Goal: Information Seeking & Learning: Check status

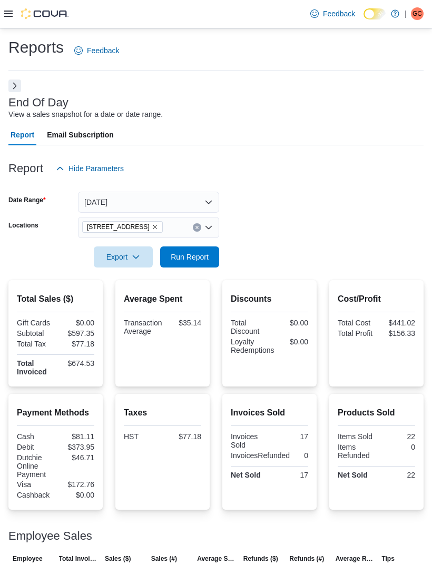
click at [209, 203] on button "[DATE]" at bounding box center [148, 202] width 141 height 21
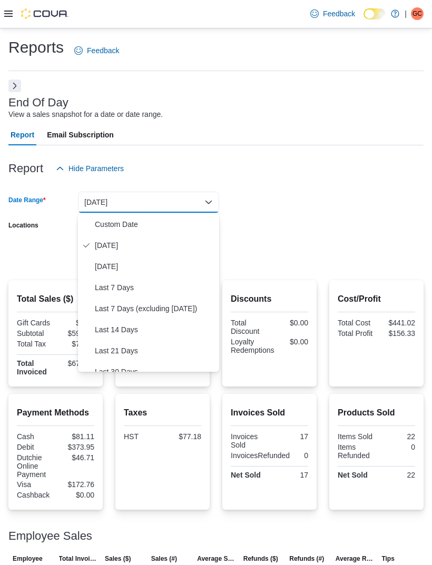
click at [129, 223] on span "Custom Date" at bounding box center [155, 224] width 120 height 13
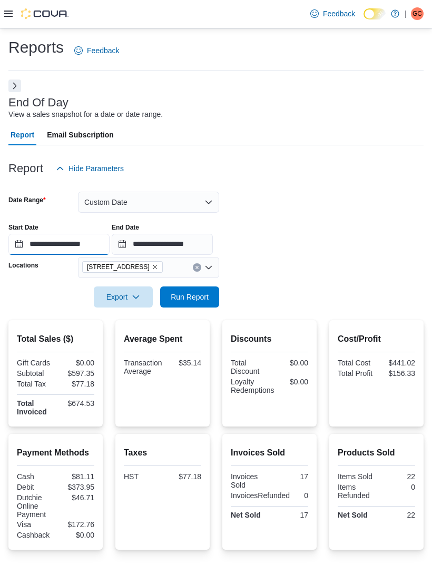
click at [90, 243] on input "**********" at bounding box center [58, 244] width 101 height 21
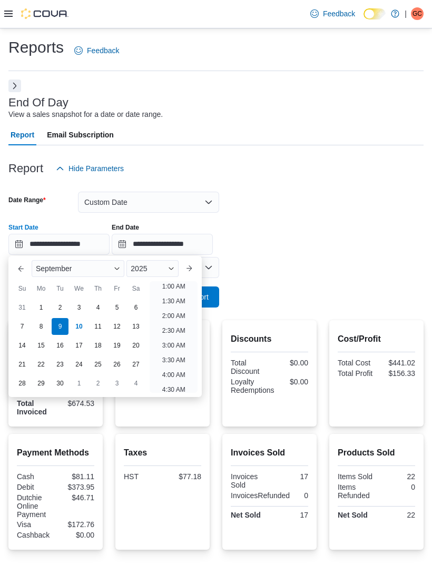
click at [42, 328] on div "8" at bounding box center [41, 326] width 17 height 17
type input "**********"
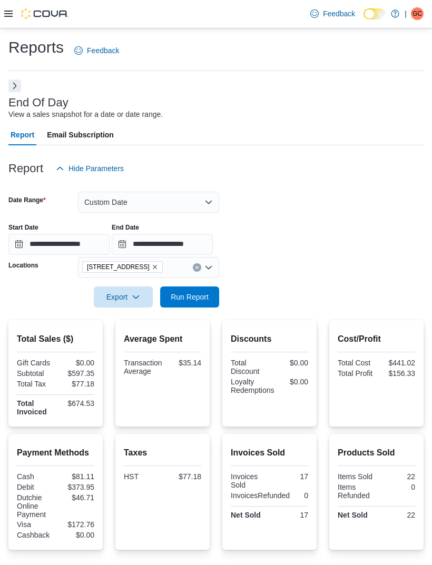
click at [339, 219] on div "**********" at bounding box center [215, 235] width 415 height 40
click at [213, 244] on input "**********" at bounding box center [162, 244] width 101 height 21
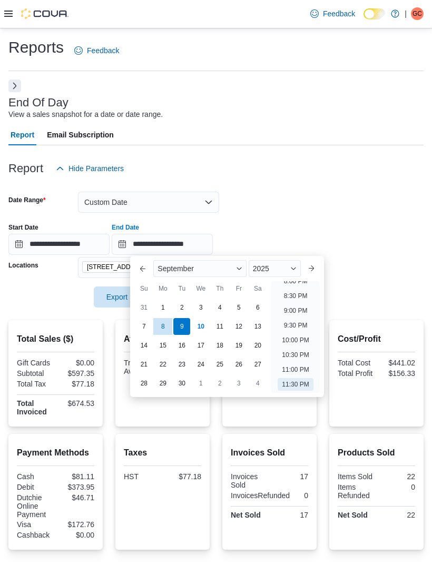
click at [199, 334] on div "10" at bounding box center [200, 326] width 17 height 17
type input "**********"
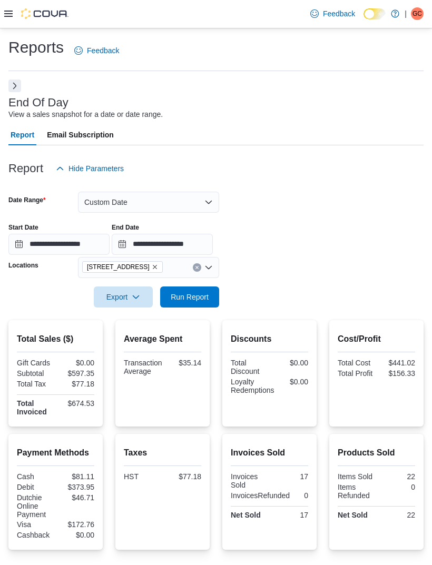
click at [353, 201] on form "**********" at bounding box center [215, 243] width 415 height 129
click at [198, 305] on span "Run Report" at bounding box center [189, 297] width 46 height 21
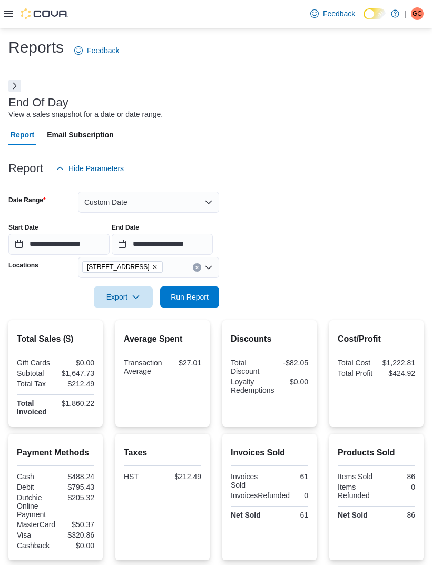
click at [203, 203] on button "Custom Date" at bounding box center [148, 202] width 141 height 21
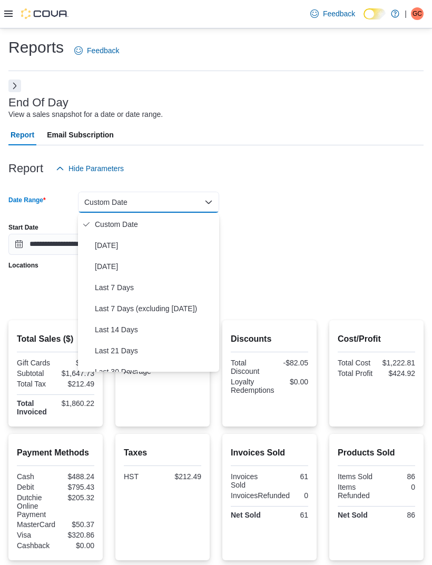
click at [128, 245] on span "Today" at bounding box center [155, 245] width 120 height 13
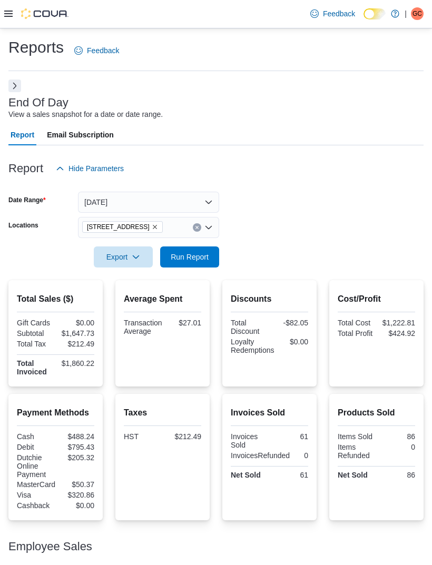
click at [298, 205] on form "Date Range Today Locations 15191 Yonge St. Export Run Report" at bounding box center [215, 223] width 415 height 88
click at [152, 230] on icon "Remove 15191 Yonge St. from selection in this group" at bounding box center [155, 227] width 6 height 6
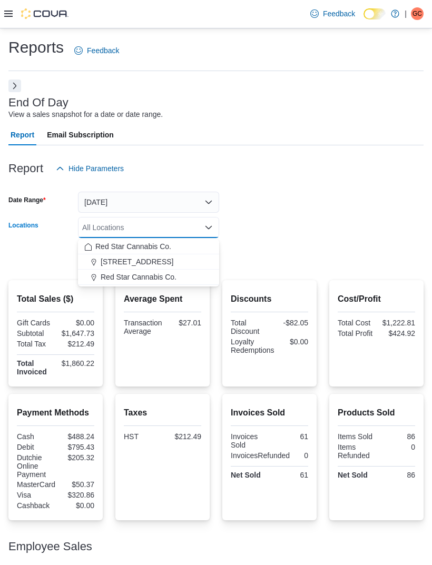
click at [150, 281] on span "Red Star Cannabis Co." at bounding box center [139, 277] width 76 height 11
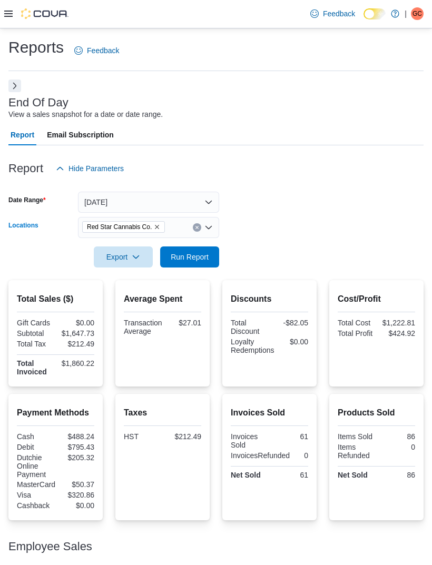
click at [270, 220] on form "Date Range Today Locations Red Star Cannabis Co. Combo box. Selected. Red Star …" at bounding box center [215, 223] width 415 height 88
click at [203, 255] on span "Run Report" at bounding box center [190, 257] width 38 height 11
click at [12, 85] on button "Next" at bounding box center [14, 86] width 13 height 13
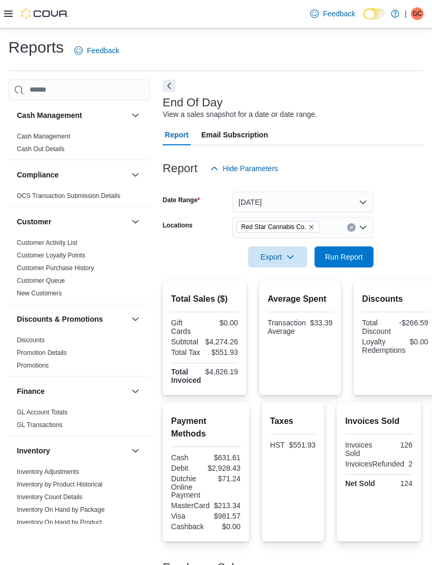
click at [11, 16] on icon at bounding box center [8, 13] width 8 height 8
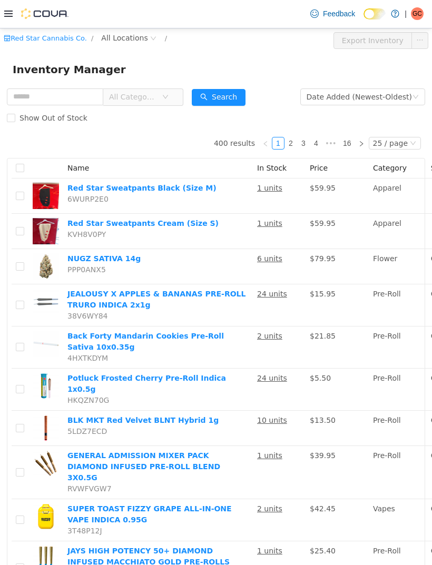
click at [169, 101] on icon "icon: down" at bounding box center [165, 96] width 6 height 7
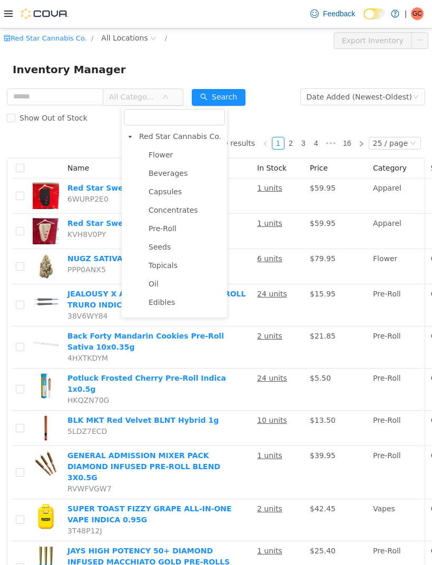
click at [170, 140] on span "Red Star Cannabis Co." at bounding box center [180, 136] width 82 height 8
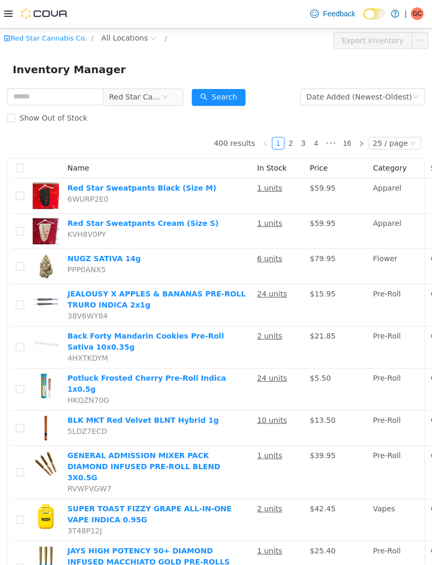
click at [169, 97] on icon "icon: close-circle" at bounding box center [165, 96] width 6 height 6
click at [175, 102] on span "All Categories" at bounding box center [139, 96] width 72 height 17
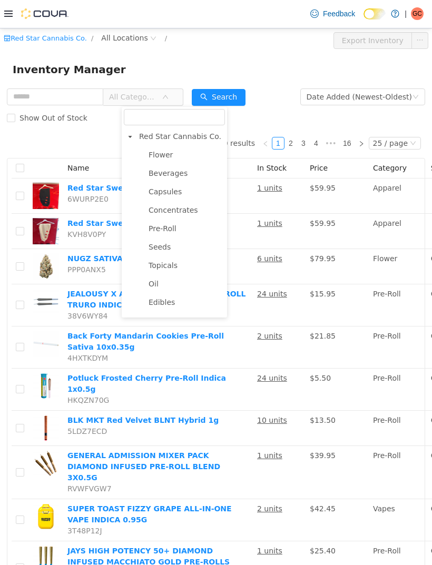
click at [167, 157] on span "Flower" at bounding box center [161, 154] width 24 height 8
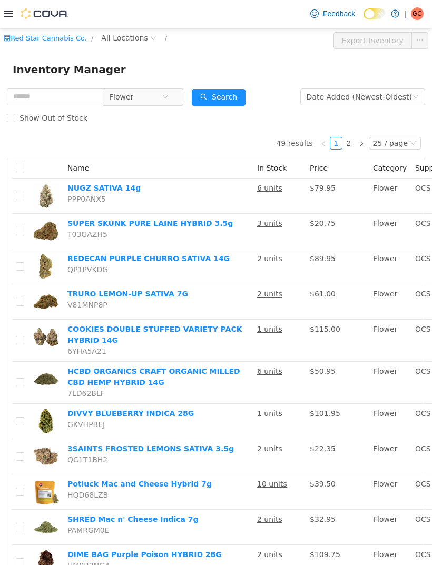
click at [139, 44] on span "All Locations" at bounding box center [128, 38] width 63 height 13
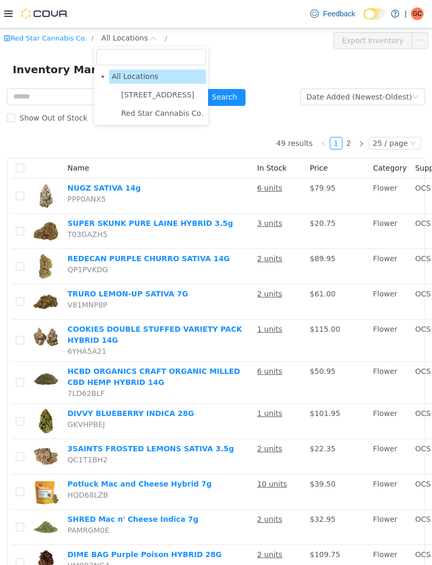
click at [155, 118] on span "Red Star Cannabis Co." at bounding box center [162, 113] width 87 height 14
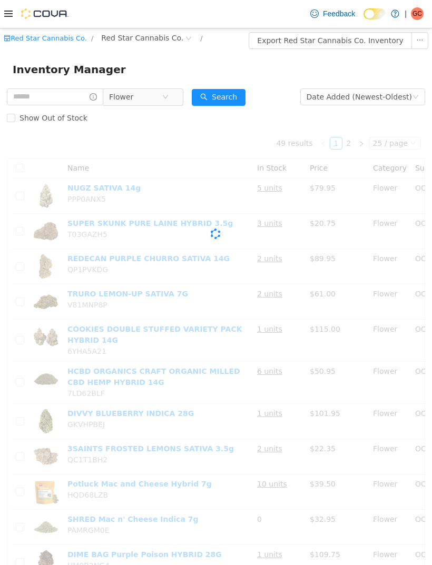
click at [249, 57] on div "Inventory Manager" at bounding box center [216, 69] width 432 height 34
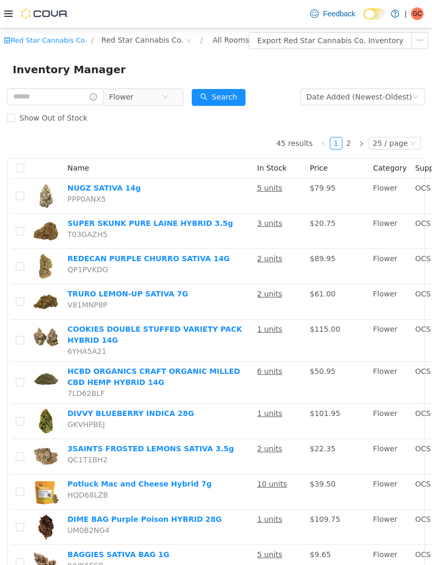
click at [238, 97] on button "Search" at bounding box center [219, 96] width 54 height 17
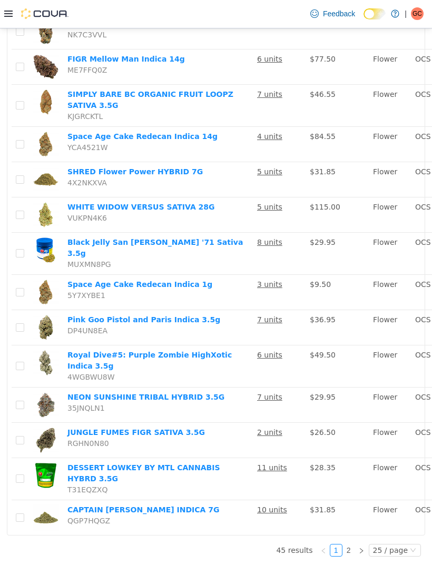
scroll to position [34, 0]
click at [354, 556] on link "2" at bounding box center [349, 550] width 12 height 12
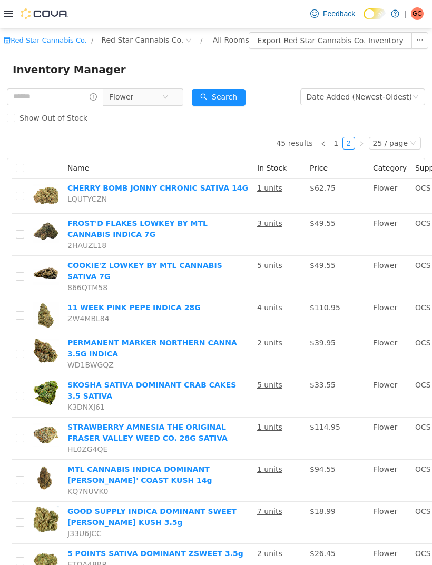
click at [169, 97] on icon "icon: close-circle" at bounding box center [165, 96] width 6 height 6
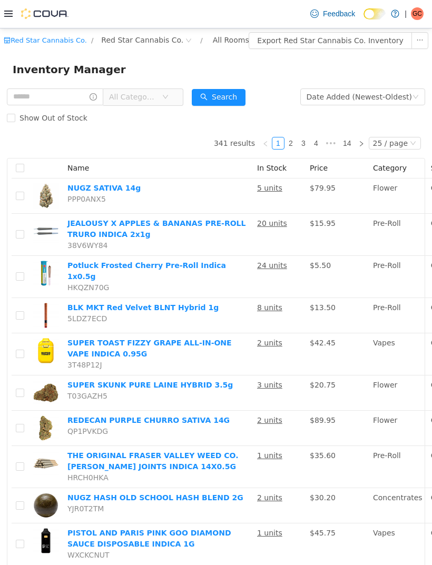
click at [162, 101] on span "All Categories" at bounding box center [135, 96] width 53 height 16
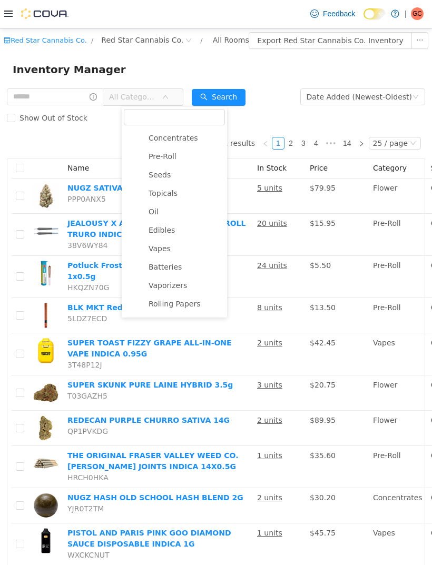
scroll to position [70, 0]
click at [168, 250] on span "Vapes" at bounding box center [160, 250] width 22 height 8
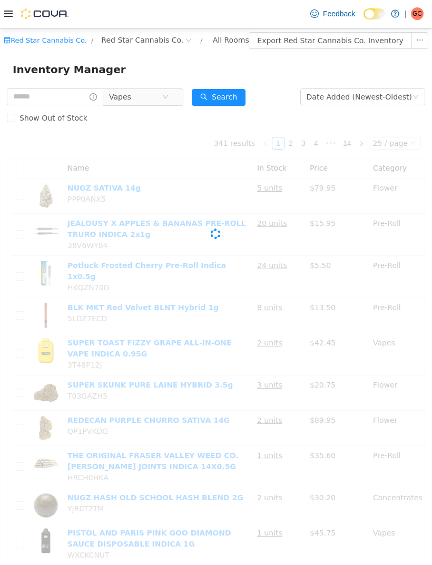
click at [243, 93] on button "Search" at bounding box center [219, 96] width 54 height 17
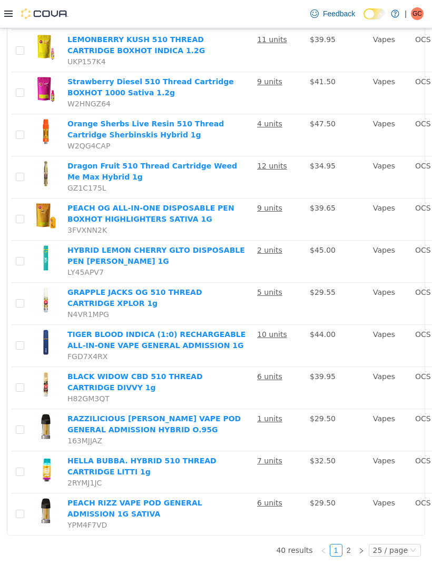
scroll to position [1206, 0]
click at [354, 556] on link "2" at bounding box center [349, 550] width 12 height 12
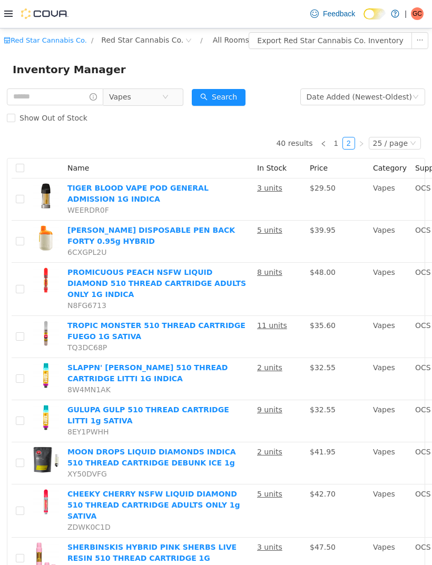
click at [169, 98] on icon "icon: close-circle" at bounding box center [165, 96] width 6 height 6
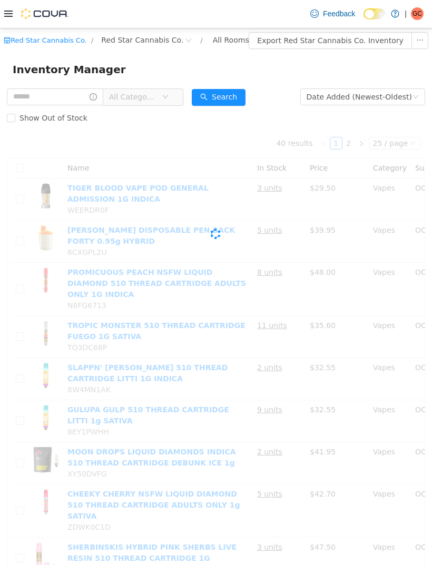
click at [175, 102] on span "All Categories" at bounding box center [139, 96] width 72 height 17
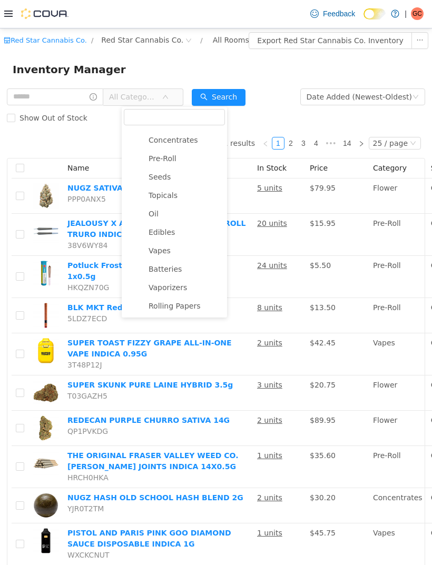
click at [176, 157] on span "Pre-Roll" at bounding box center [185, 158] width 79 height 14
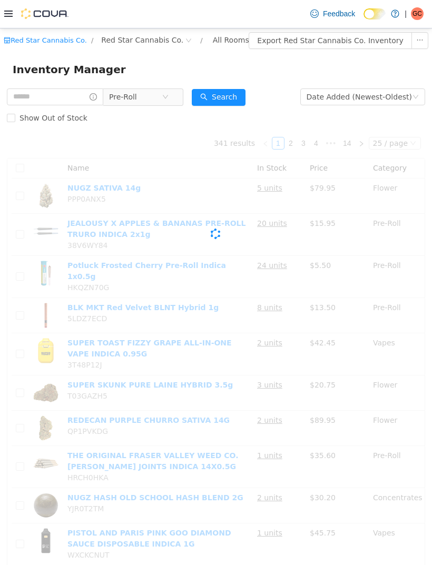
click at [245, 102] on button "Search" at bounding box center [219, 96] width 54 height 17
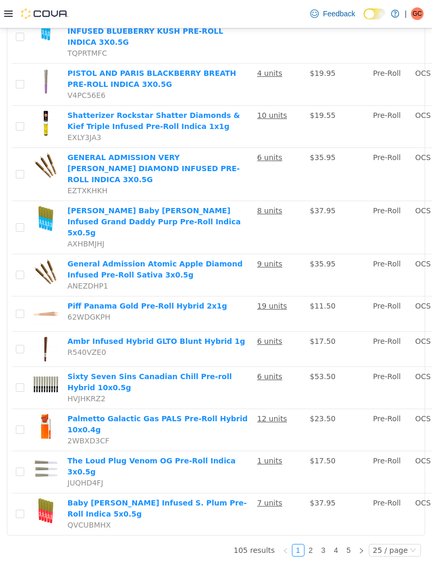
scroll to position [1096, 0]
click at [320, 556] on link "3" at bounding box center [324, 550] width 12 height 12
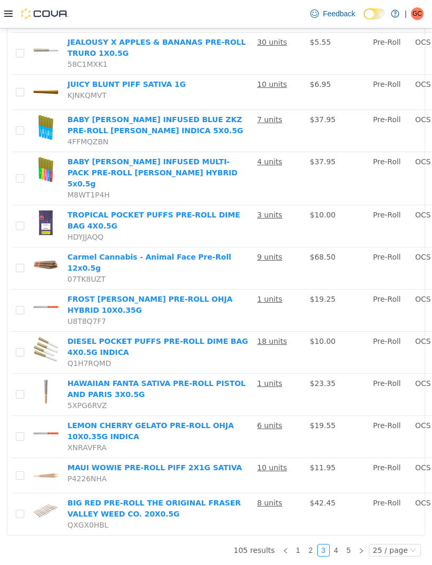
click at [317, 556] on link "2" at bounding box center [311, 550] width 12 height 12
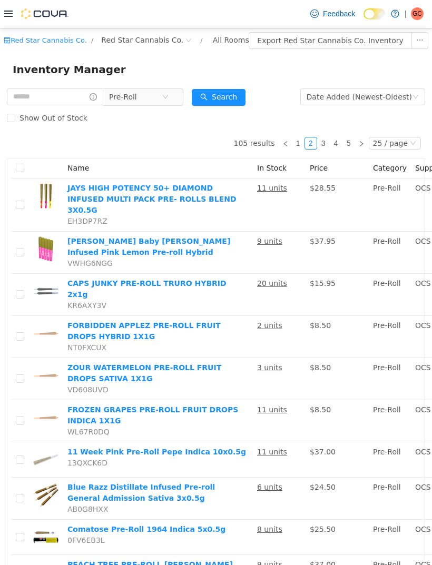
click at [325, 144] on link "3" at bounding box center [324, 143] width 12 height 12
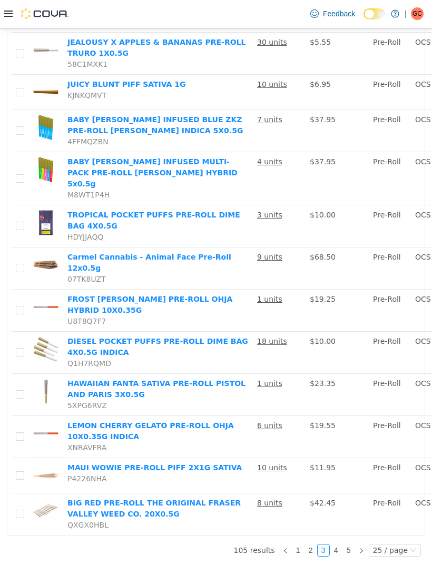
scroll to position [1107, 0]
click at [342, 556] on link "4" at bounding box center [336, 550] width 12 height 12
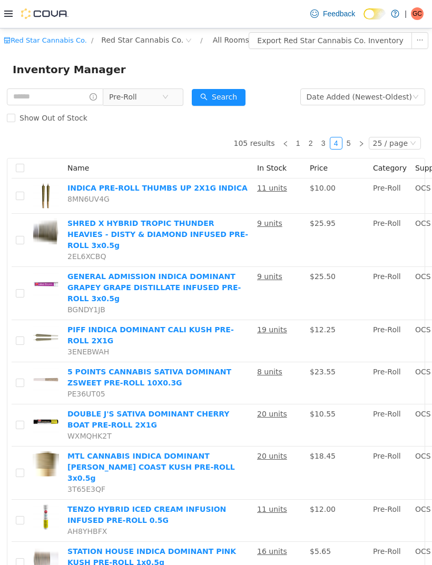
click at [350, 143] on link "5" at bounding box center [349, 143] width 12 height 12
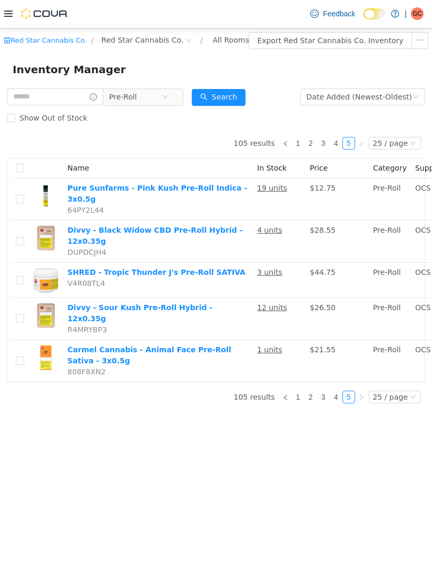
click at [169, 97] on icon "icon: close-circle" at bounding box center [165, 96] width 6 height 6
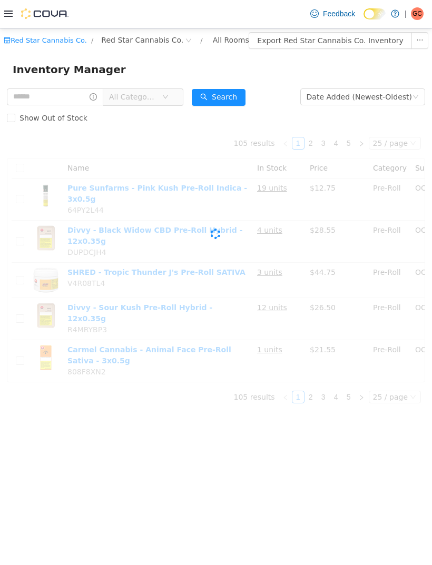
click at [169, 98] on icon "icon: down" at bounding box center [165, 96] width 6 height 6
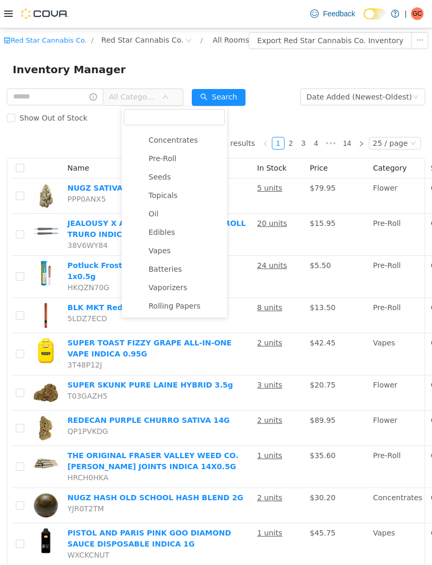
click at [162, 251] on span "Vapes" at bounding box center [160, 250] width 22 height 8
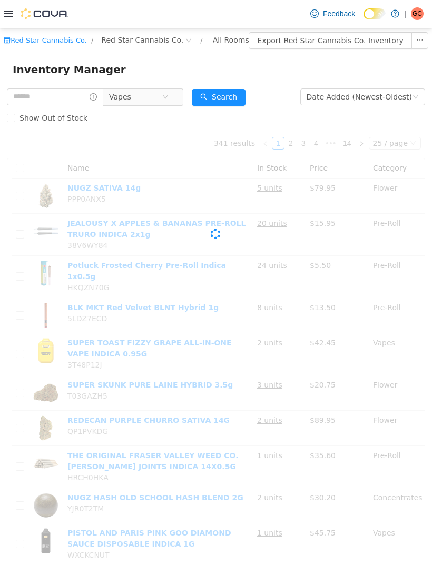
click at [240, 96] on button "Search" at bounding box center [219, 96] width 54 height 17
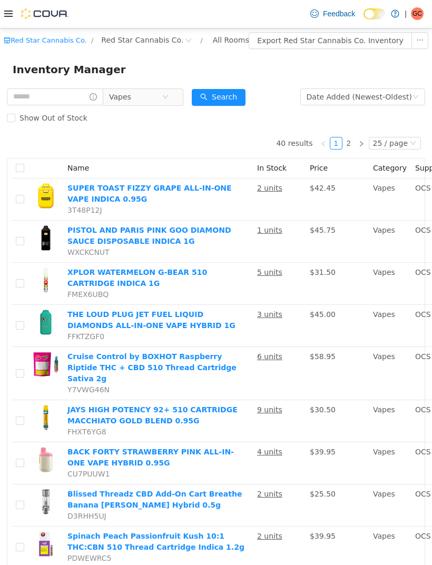
click at [166, 44] on span "Red Star Cannabis Co." at bounding box center [142, 40] width 82 height 12
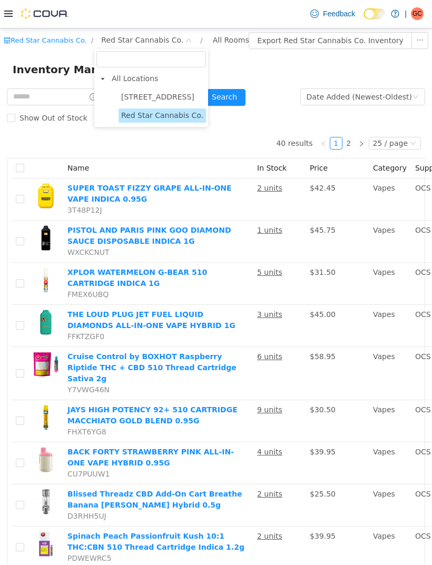
click at [166, 95] on span "[STREET_ADDRESS]" at bounding box center [157, 96] width 73 height 8
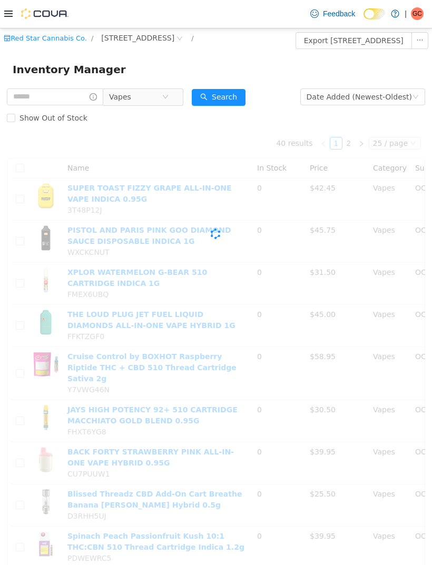
click at [235, 64] on div "Inventory Manager" at bounding box center [216, 69] width 407 height 17
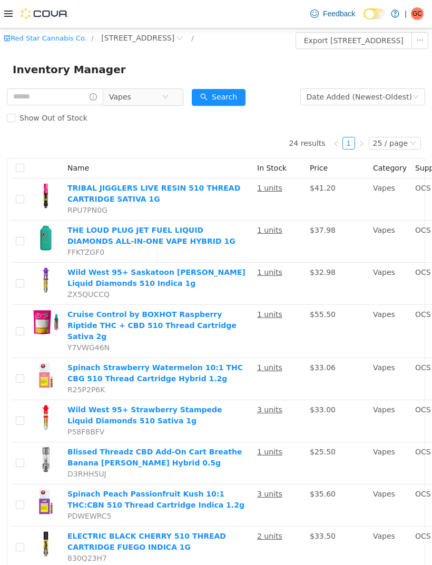
click at [240, 98] on button "Search" at bounding box center [219, 96] width 54 height 17
click at [169, 98] on icon "icon: close-circle" at bounding box center [165, 96] width 6 height 6
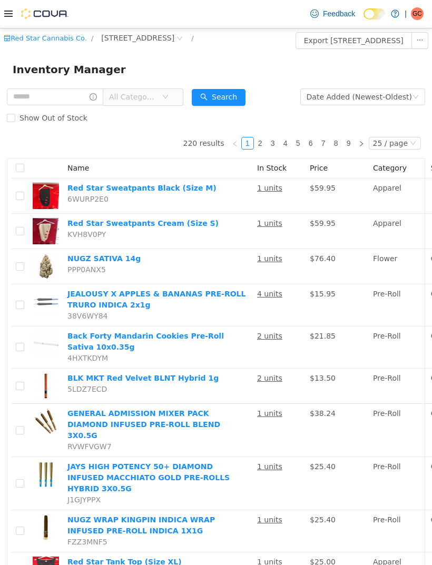
click at [175, 98] on span "All Categories" at bounding box center [139, 96] width 72 height 17
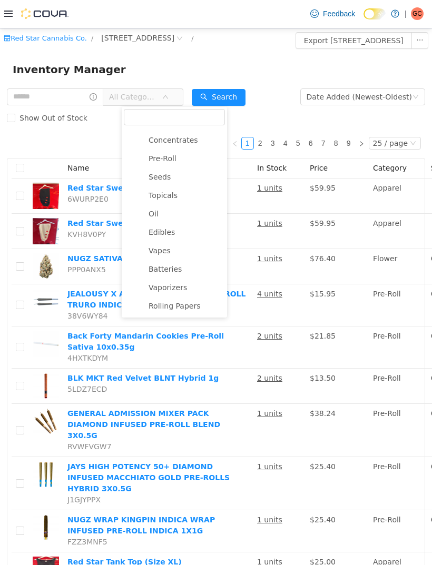
click at [179, 159] on span "Pre-Roll" at bounding box center [185, 158] width 79 height 14
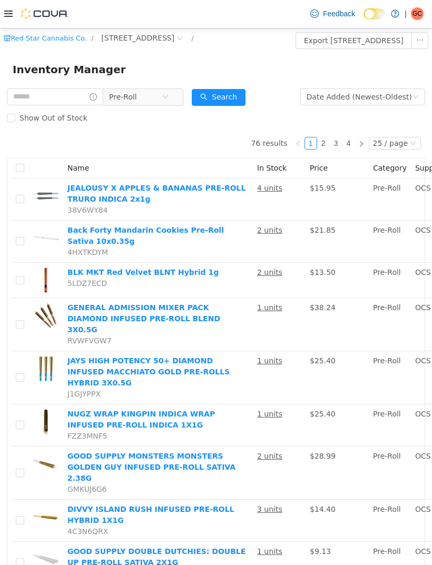
click at [4, 17] on icon at bounding box center [8, 14] width 8 height 6
click at [175, 93] on span "Pre-Roll" at bounding box center [139, 96] width 72 height 17
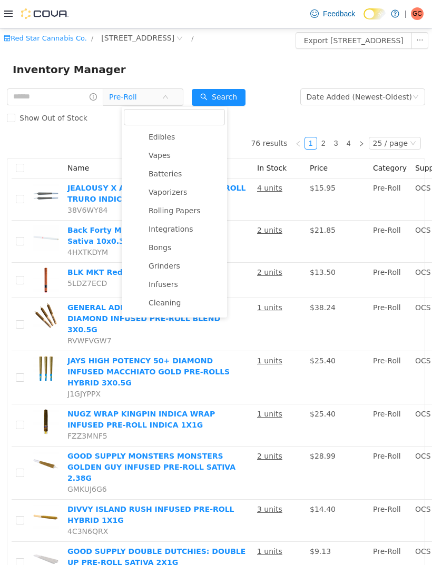
scroll to position [165, 0]
click at [172, 155] on span "Vapes" at bounding box center [185, 156] width 79 height 14
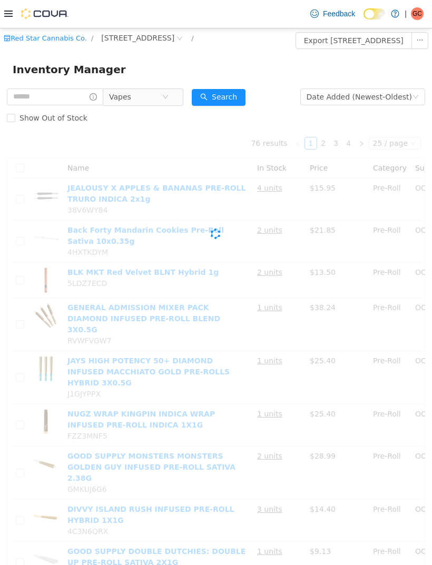
click at [245, 96] on button "Search" at bounding box center [219, 96] width 54 height 17
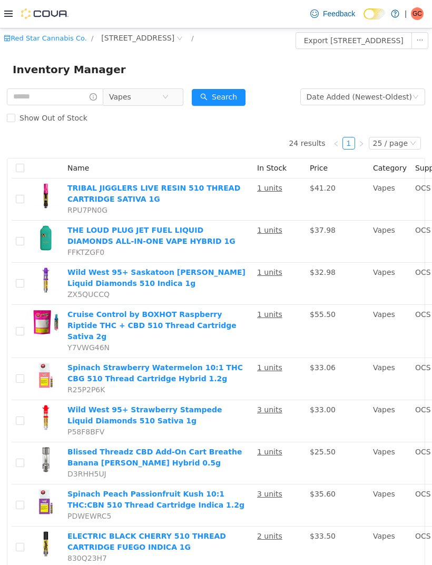
scroll to position [0, 0]
click at [152, 42] on span "[STREET_ADDRESS]" at bounding box center [137, 38] width 73 height 12
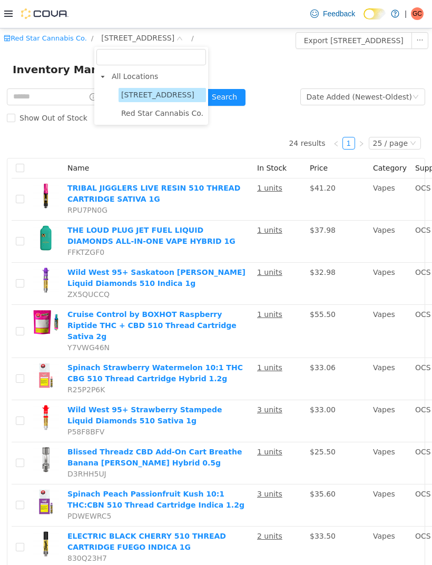
click at [169, 114] on span "Red Star Cannabis Co." at bounding box center [162, 113] width 82 height 8
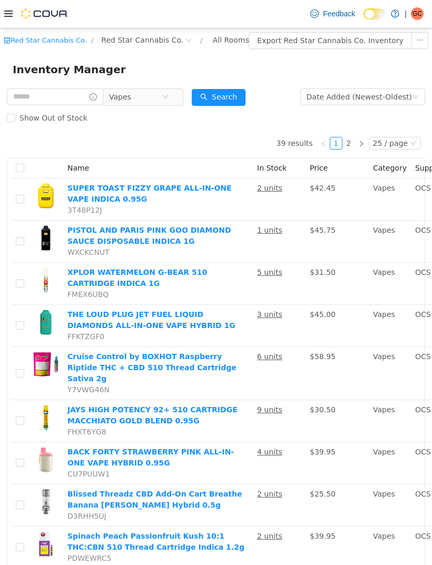
click at [244, 58] on div "Inventory Manager" at bounding box center [216, 69] width 432 height 34
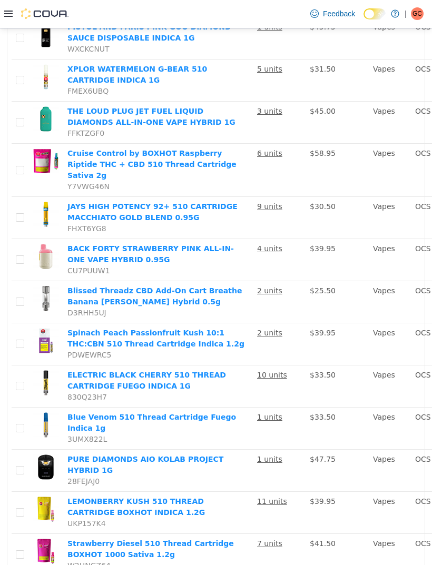
scroll to position [204, 0]
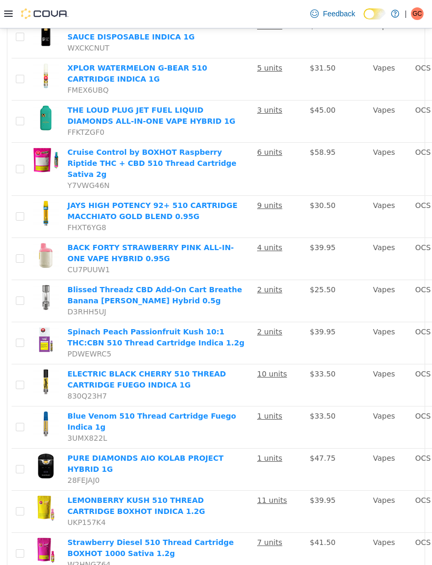
click at [369, 238] on td "Vapes" at bounding box center [390, 216] width 42 height 42
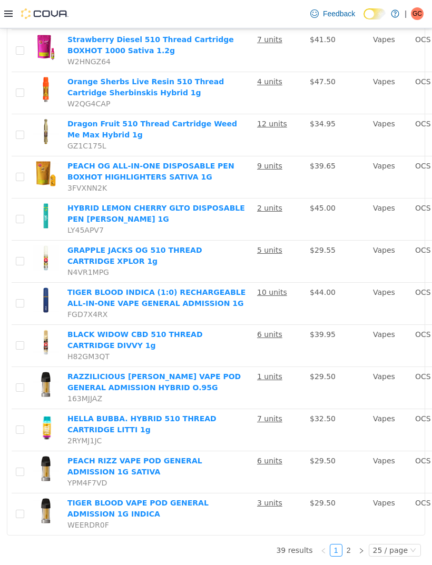
scroll to position [34, 0]
click at [358, 556] on link at bounding box center [361, 550] width 13 height 13
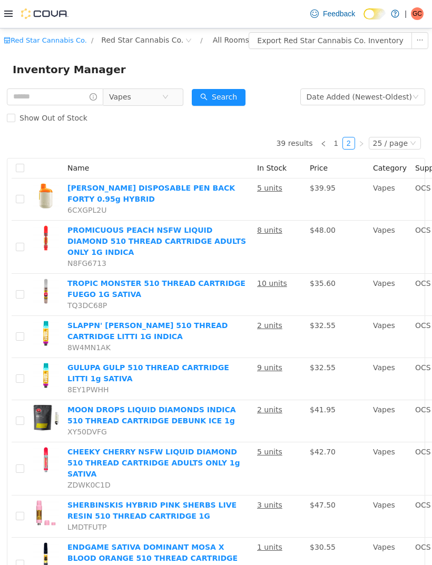
click at [6, 11] on icon at bounding box center [8, 13] width 8 height 8
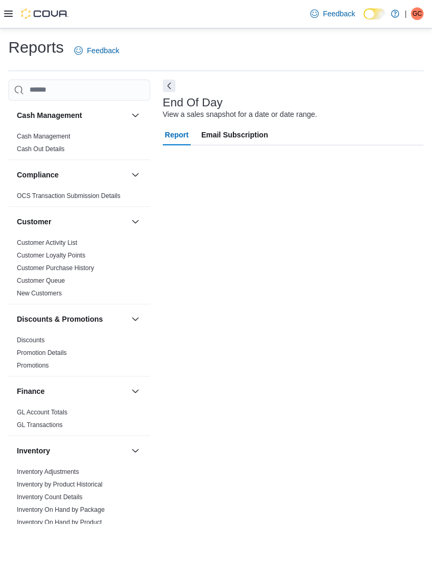
scroll to position [24, 0]
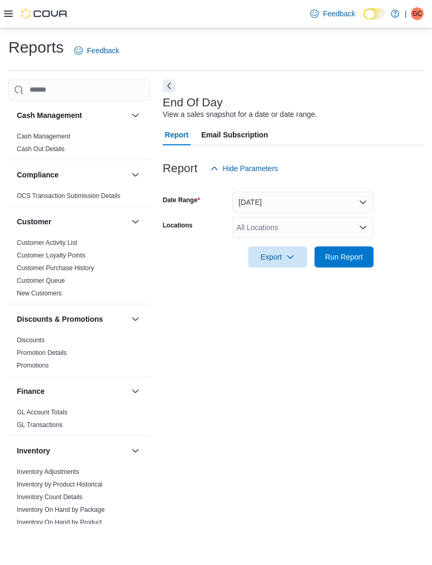
click at [356, 217] on div "All Locations" at bounding box center [302, 227] width 141 height 21
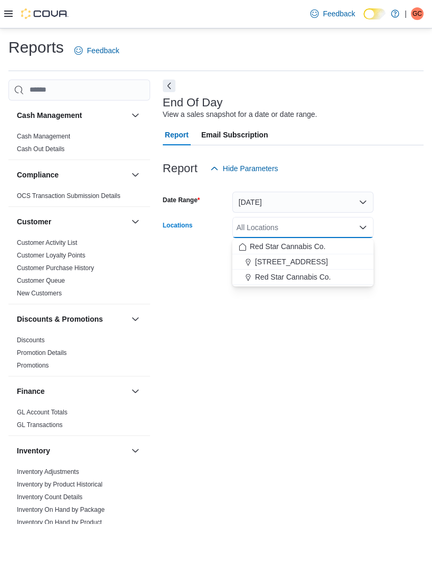
click at [323, 272] on span "Red Star Cannabis Co." at bounding box center [293, 277] width 76 height 11
click at [413, 238] on div at bounding box center [293, 242] width 261 height 8
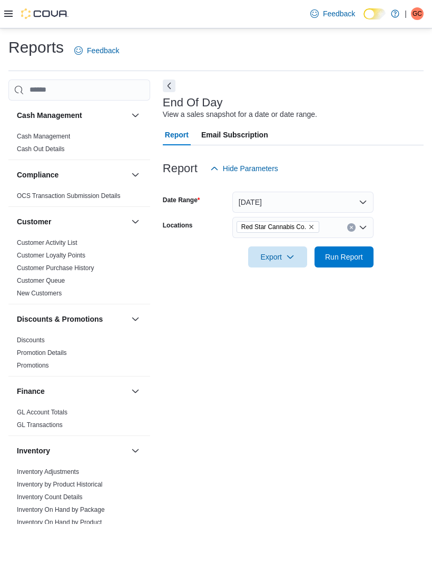
click at [352, 252] on span "Run Report" at bounding box center [344, 257] width 38 height 11
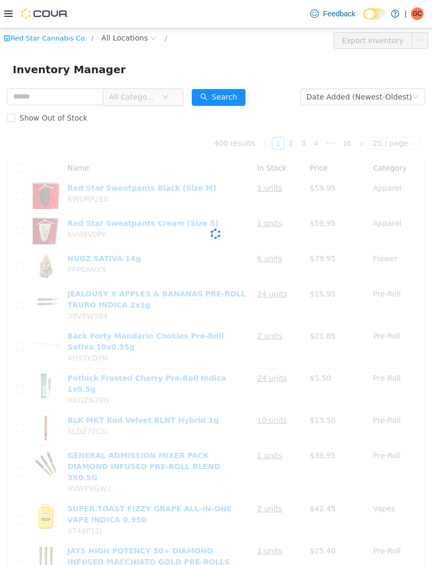
click at [4, 22] on div at bounding box center [36, 14] width 64 height 28
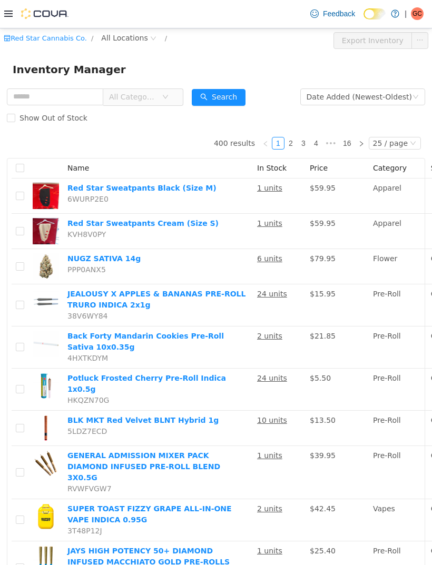
click at [175, 96] on span "All Categories" at bounding box center [139, 96] width 72 height 17
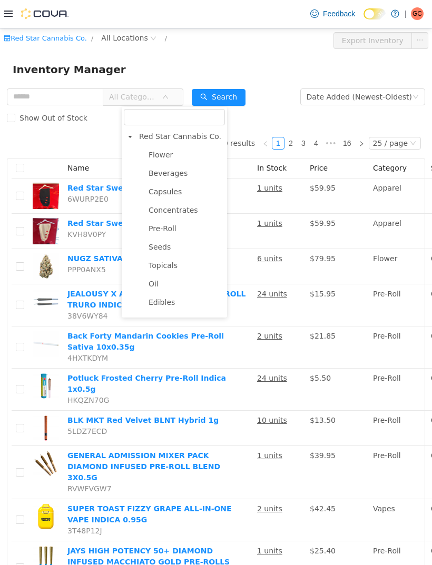
click at [181, 232] on span "Pre-Roll" at bounding box center [185, 228] width 79 height 14
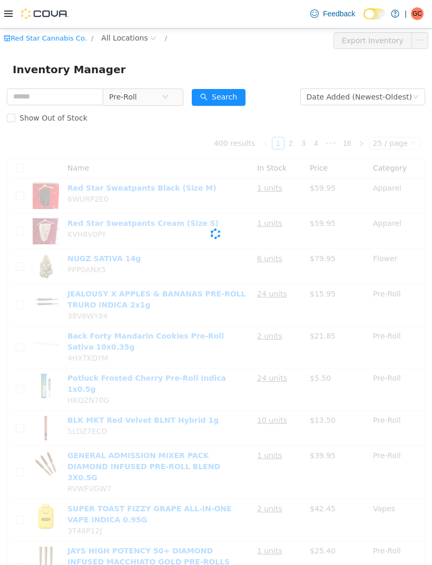
click at [245, 86] on div "Search" at bounding box center [219, 96] width 54 height 21
click at [245, 100] on button "Search" at bounding box center [219, 96] width 54 height 17
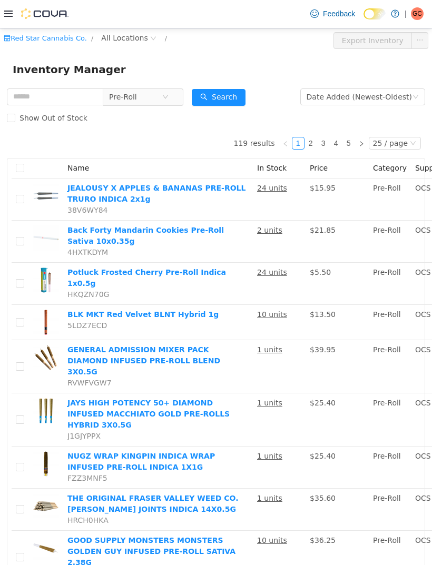
click at [162, 102] on span "Pre-Roll" at bounding box center [135, 96] width 53 height 16
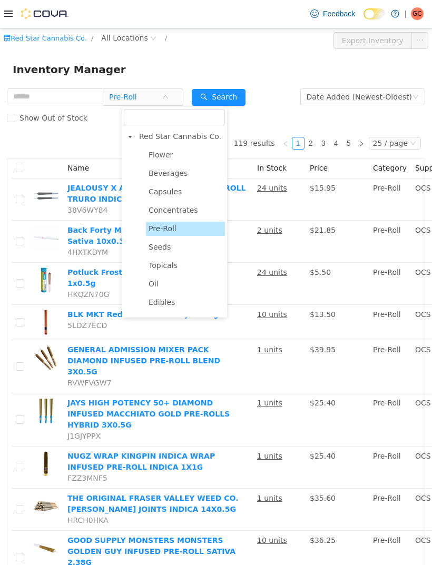
click at [176, 172] on span "Beverages" at bounding box center [168, 173] width 39 height 8
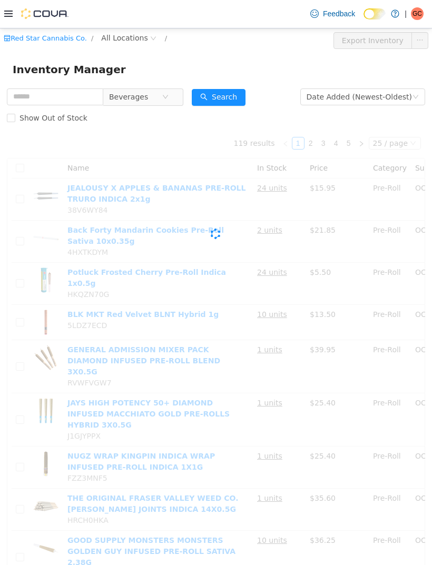
click at [244, 99] on button "Search" at bounding box center [219, 96] width 54 height 17
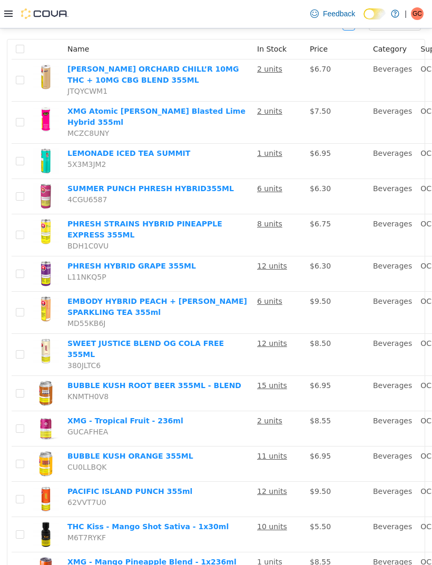
scroll to position [137, 0]
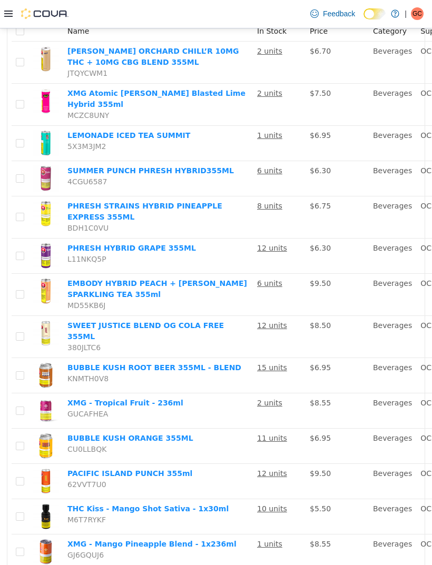
click at [369, 315] on td "Beverages" at bounding box center [392, 294] width 47 height 42
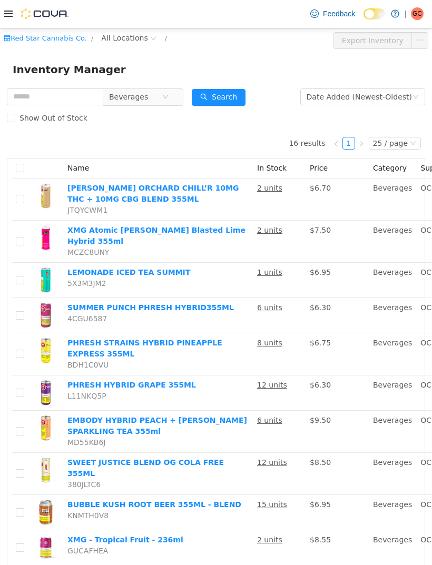
scroll to position [0, 0]
click at [139, 39] on span "All Locations" at bounding box center [124, 38] width 46 height 12
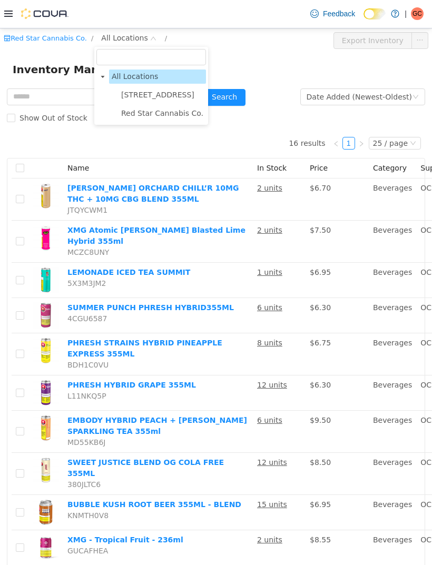
click at [154, 116] on span "Red Star Cannabis Co." at bounding box center [162, 113] width 82 height 8
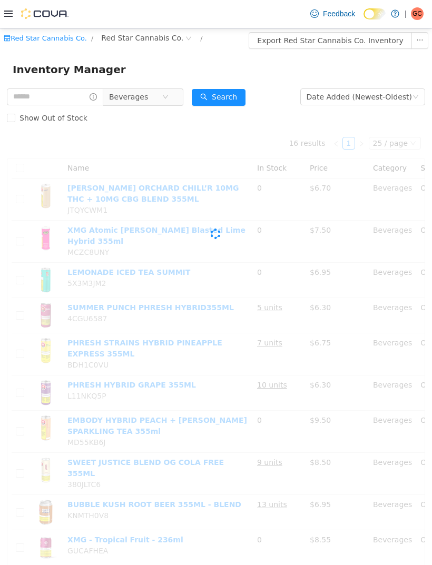
click at [235, 60] on div "Inventory Manager" at bounding box center [216, 69] width 432 height 34
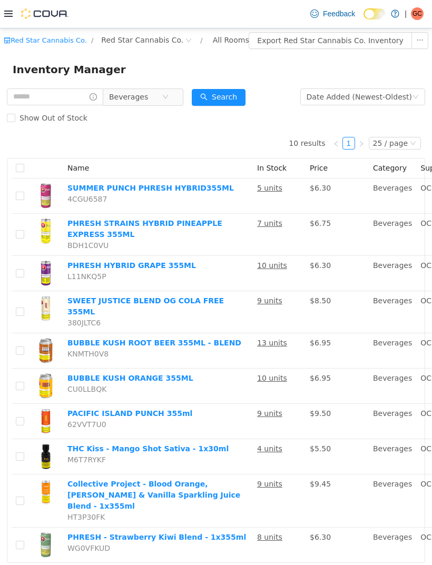
click at [241, 100] on button "Search" at bounding box center [219, 96] width 54 height 17
click at [169, 96] on icon "icon: close-circle" at bounding box center [165, 96] width 6 height 6
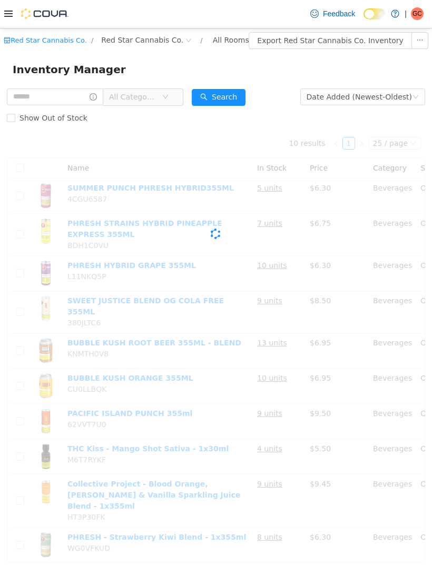
click at [169, 97] on icon "icon: down" at bounding box center [165, 96] width 6 height 6
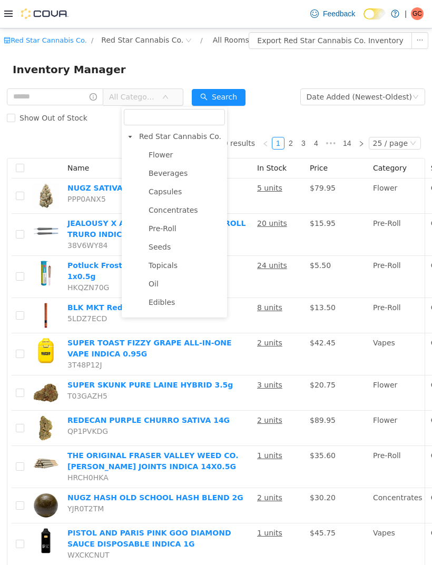
click at [166, 231] on span "Pre-Roll" at bounding box center [163, 228] width 28 height 8
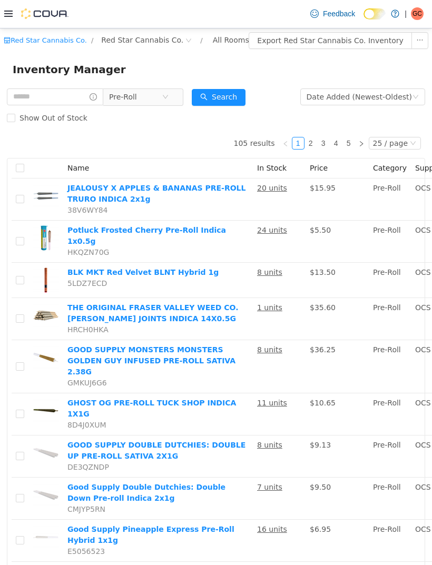
click at [240, 102] on button "Search" at bounding box center [219, 96] width 54 height 17
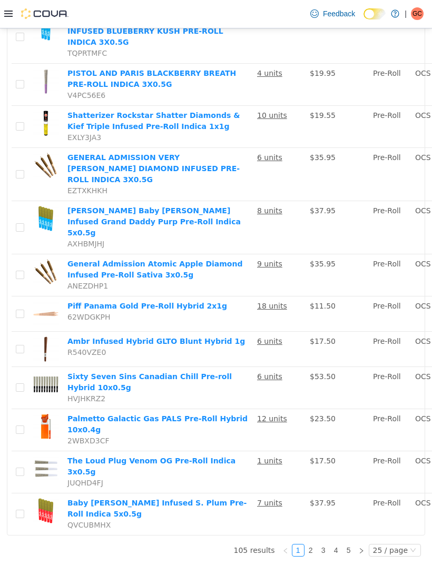
scroll to position [34, 0]
click at [317, 556] on link "2" at bounding box center [311, 550] width 12 height 12
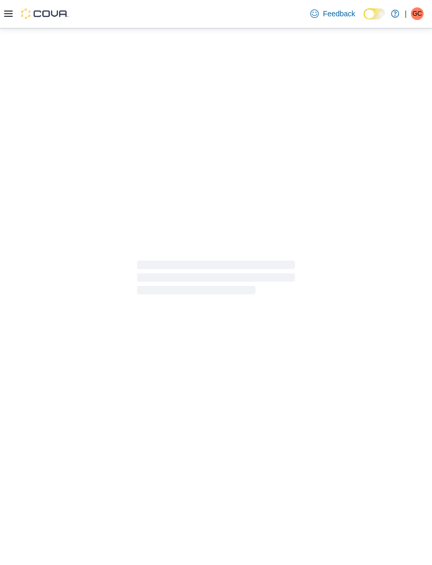
click at [135, 171] on div at bounding box center [216, 279] width 432 height 502
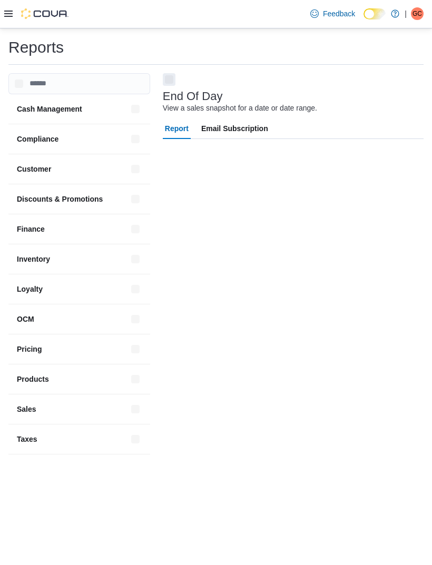
click at [143, 173] on div "Customer" at bounding box center [79, 168] width 142 height 29
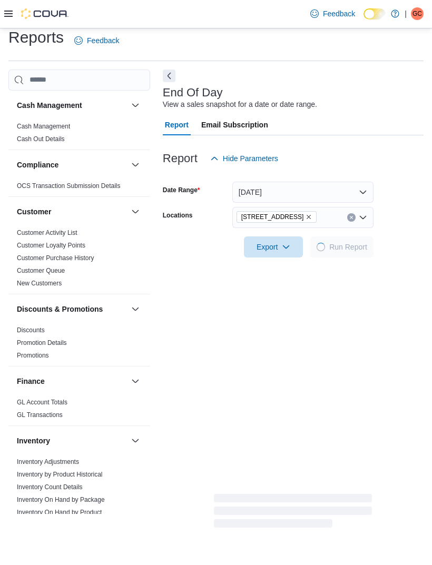
scroll to position [24, 0]
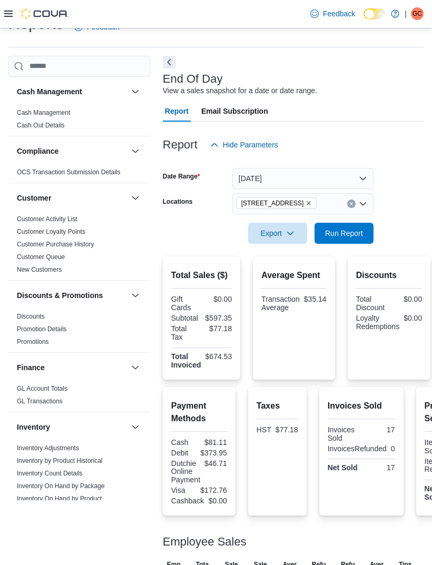
click at [305, 204] on icon "Remove 15191 Yonge St. from selection in this group" at bounding box center [308, 203] width 6 height 6
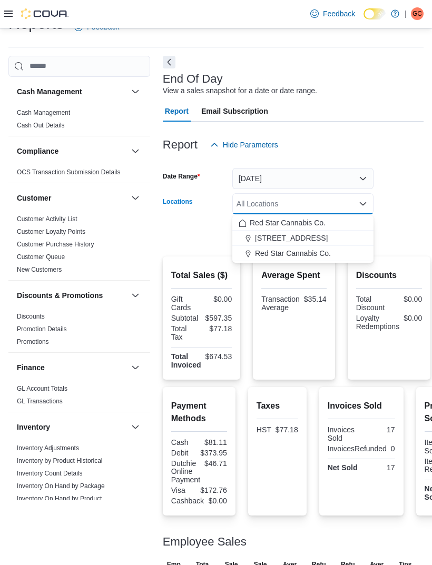
click at [294, 259] on button "Red Star Cannabis Co." at bounding box center [302, 253] width 141 height 15
click at [408, 208] on form "Date Range Today Locations Red Star Cannabis Co. Combo box. Selected. Red Star …" at bounding box center [293, 199] width 261 height 88
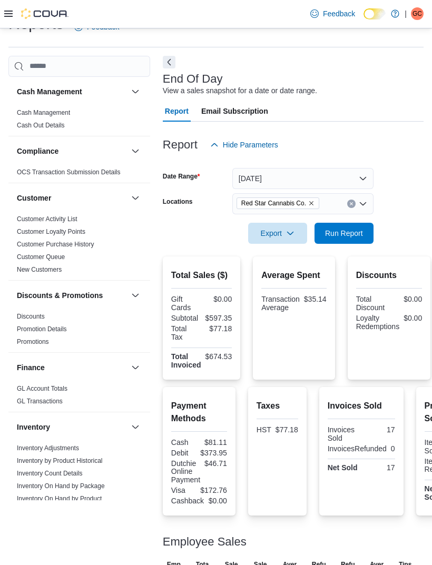
click at [355, 240] on span "Run Report" at bounding box center [344, 233] width 46 height 21
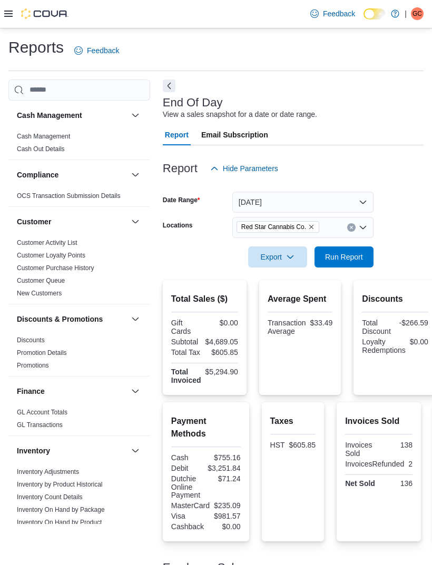
click at [413, 219] on form "Date Range Today Locations Red Star Cannabis Co. Export Run Report" at bounding box center [293, 223] width 261 height 88
click at [352, 201] on button "Today" at bounding box center [302, 202] width 141 height 21
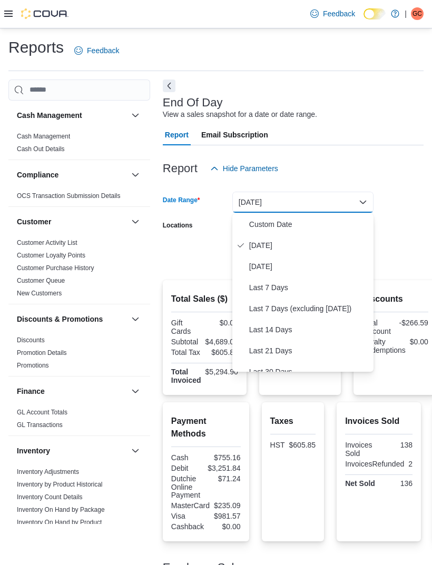
click at [288, 225] on span "Custom Date" at bounding box center [309, 224] width 120 height 13
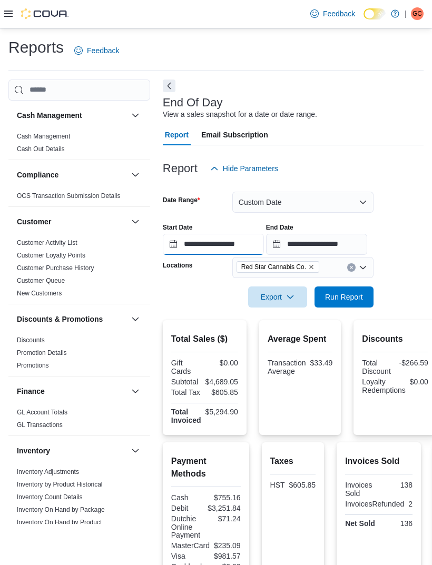
click at [234, 250] on input "**********" at bounding box center [213, 244] width 101 height 21
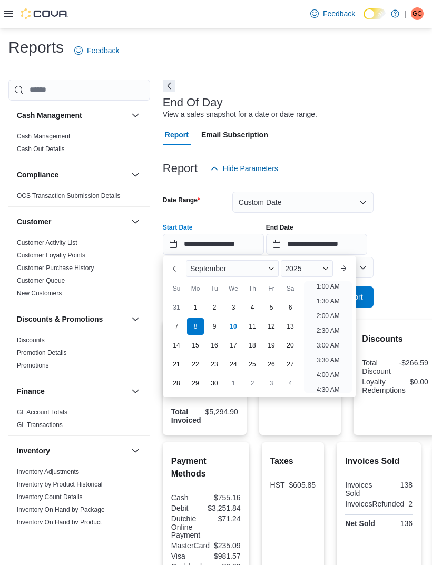
click at [179, 332] on div "7" at bounding box center [176, 326] width 17 height 17
type input "**********"
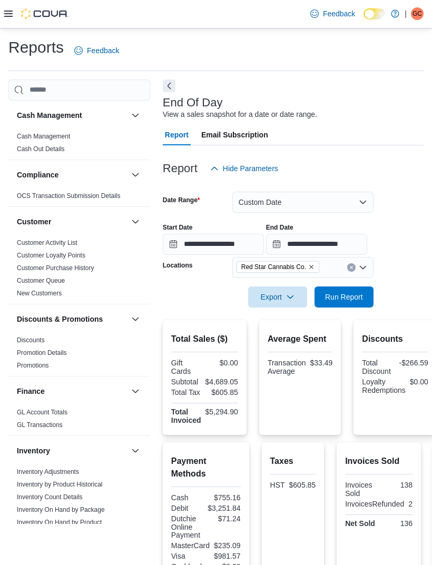
click at [398, 195] on form "**********" at bounding box center [293, 243] width 261 height 129
click at [356, 244] on input "**********" at bounding box center [316, 244] width 101 height 21
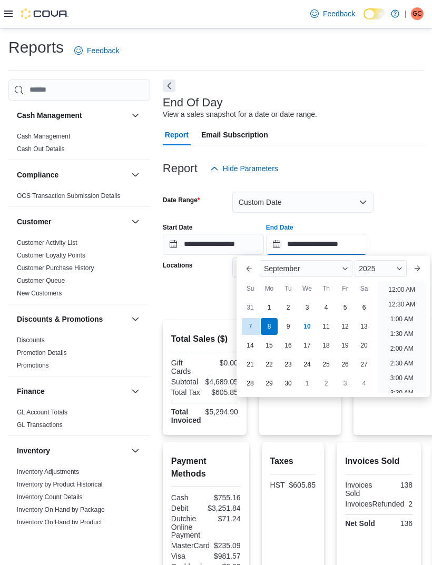
scroll to position [598, 0]
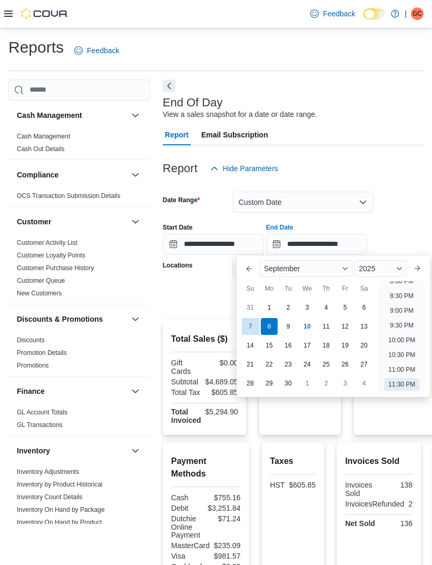
click at [313, 333] on div "10" at bounding box center [307, 326] width 17 height 17
type input "**********"
click at [412, 193] on form "**********" at bounding box center [293, 243] width 261 height 129
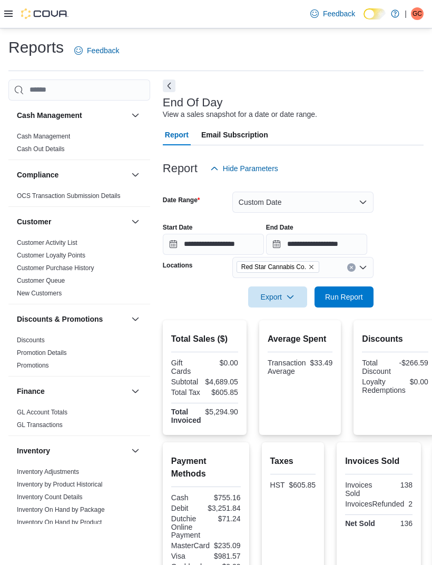
click at [346, 296] on span "Run Report" at bounding box center [344, 297] width 38 height 11
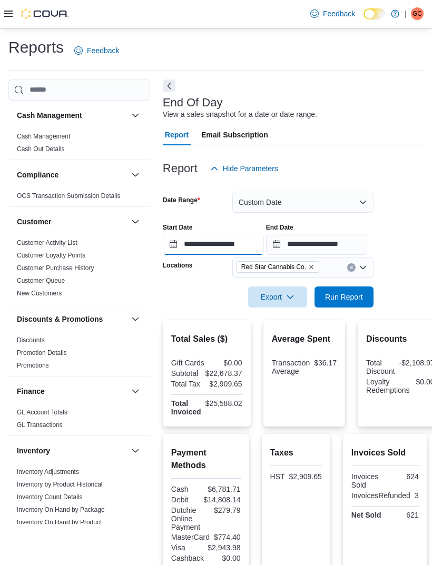
click at [231, 251] on input "**********" at bounding box center [213, 244] width 101 height 21
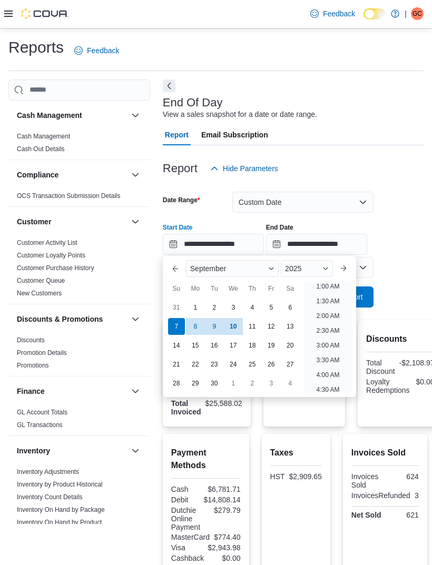
click at [197, 333] on div "8" at bounding box center [195, 326] width 17 height 17
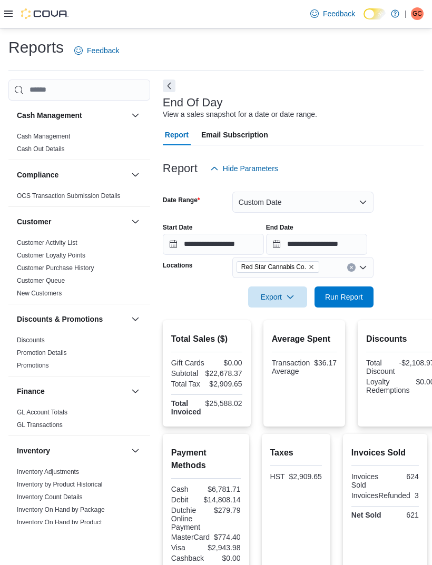
click at [389, 203] on form "**********" at bounding box center [293, 243] width 261 height 129
click at [346, 299] on span "Run Report" at bounding box center [344, 297] width 38 height 11
click at [225, 251] on input "**********" at bounding box center [213, 244] width 101 height 21
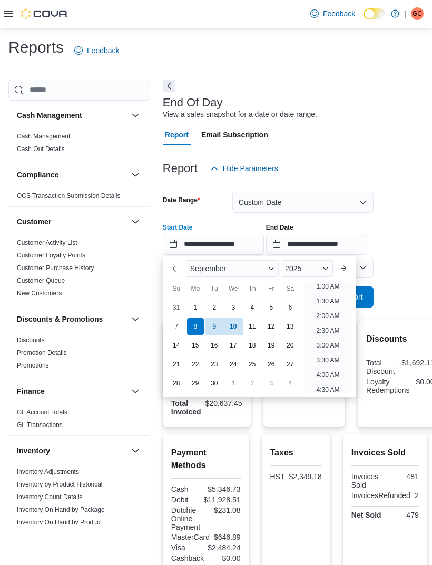
click at [252, 312] on div "4" at bounding box center [252, 307] width 17 height 17
type input "**********"
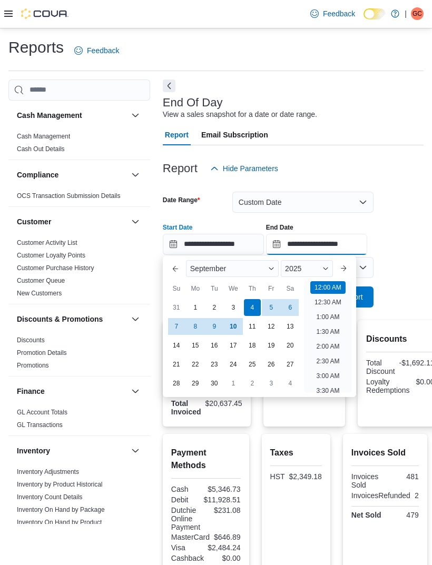
click at [362, 249] on input "**********" at bounding box center [316, 244] width 101 height 21
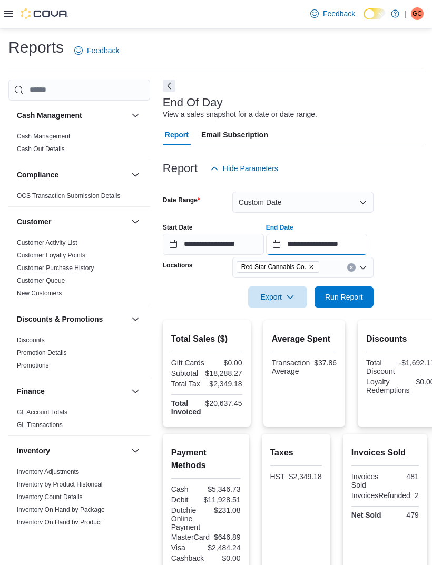
scroll to position [598, 0]
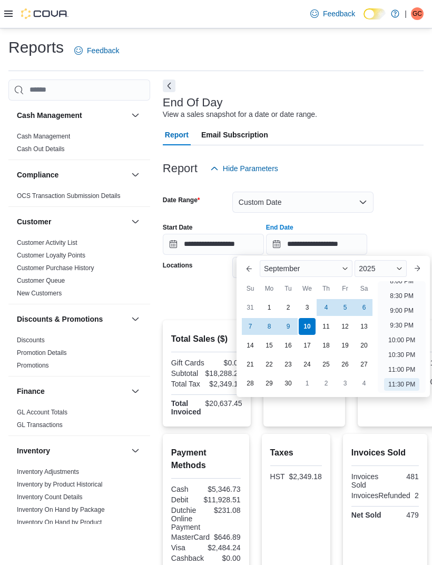
click at [312, 329] on div "10" at bounding box center [307, 326] width 17 height 17
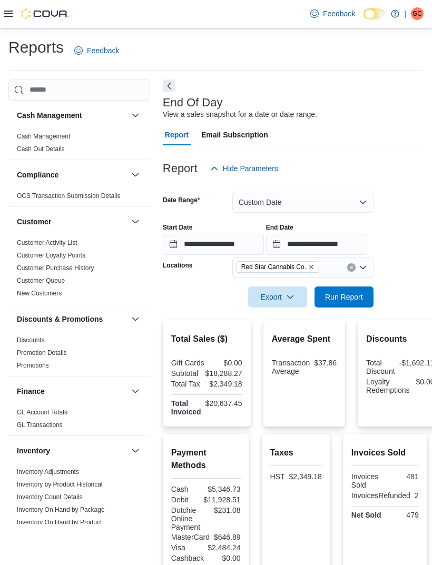
click at [402, 205] on form "**********" at bounding box center [293, 243] width 261 height 129
click at [344, 301] on span "Run Report" at bounding box center [344, 297] width 38 height 11
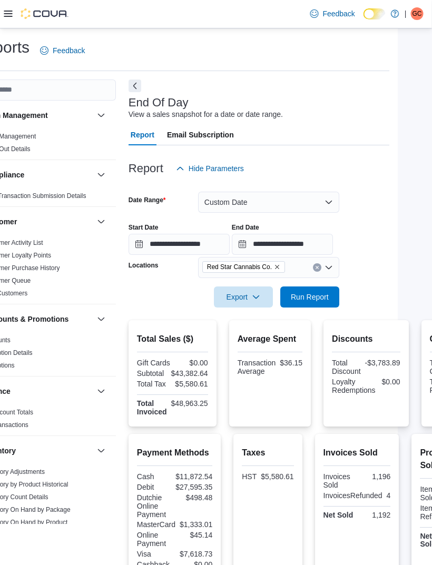
scroll to position [0, 96]
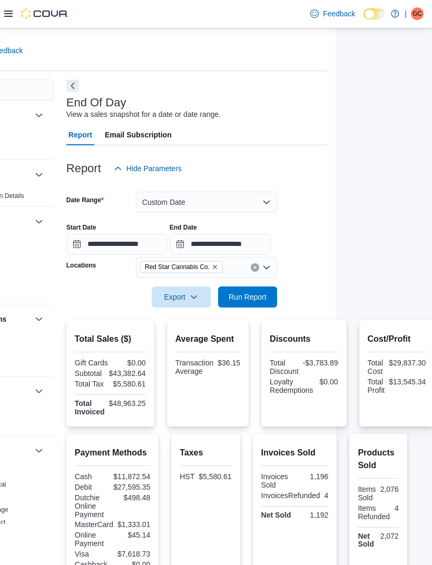
click at [271, 205] on button "Custom Date" at bounding box center [206, 202] width 141 height 21
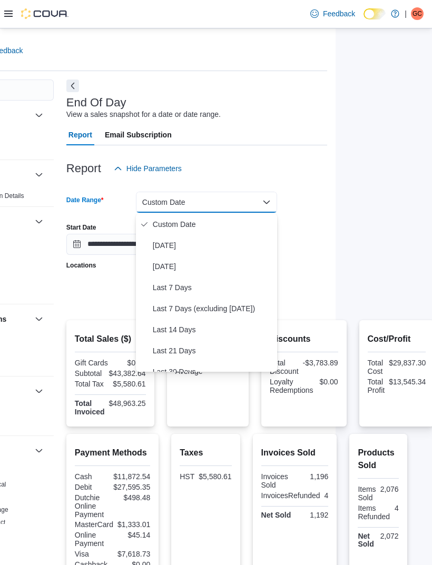
click at [195, 294] on button "Last 7 Days" at bounding box center [206, 287] width 141 height 21
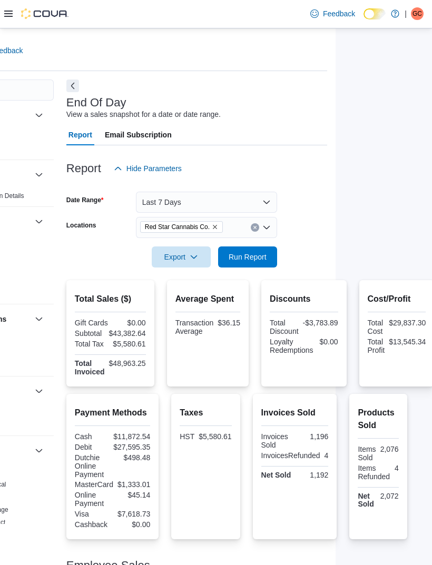
click at [336, 206] on html "Feedback Dark Mode Red Star Cannabis Co. | GC Gianfranco Catalano Reports Feedb…" at bounding box center [120, 282] width 432 height 565
click at [259, 265] on span "Run Report" at bounding box center [247, 256] width 46 height 21
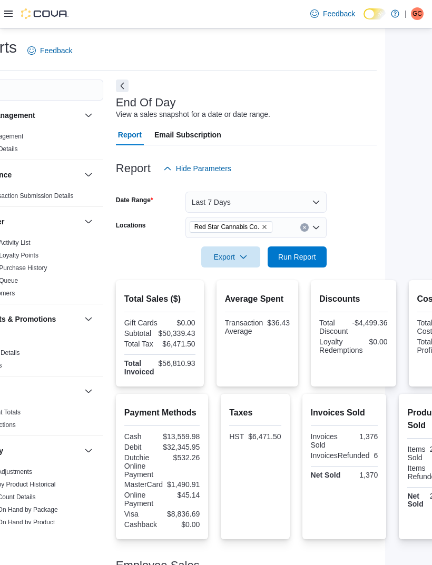
scroll to position [0, 96]
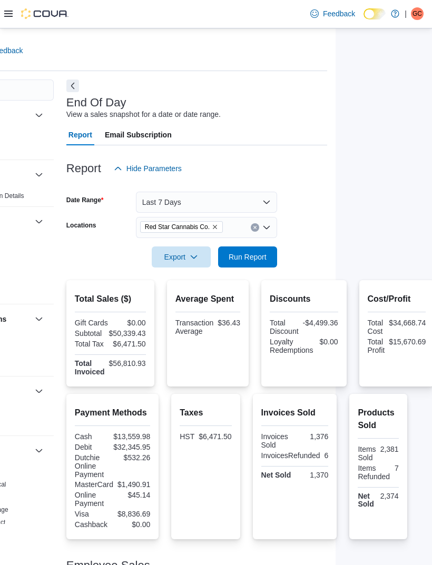
click at [261, 206] on button "Last 7 Days" at bounding box center [206, 202] width 141 height 21
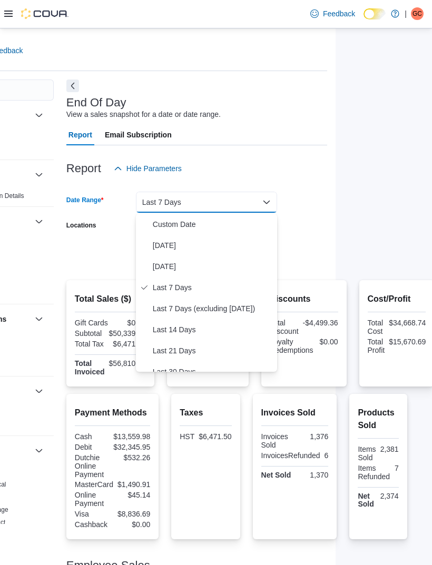
click at [193, 230] on span "Custom Date" at bounding box center [213, 224] width 120 height 13
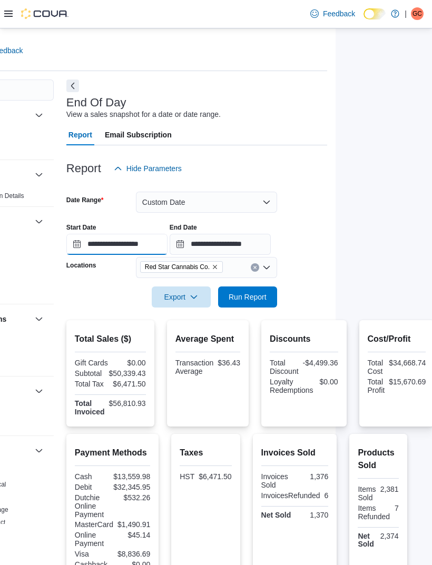
click at [140, 248] on input "**********" at bounding box center [116, 244] width 101 height 21
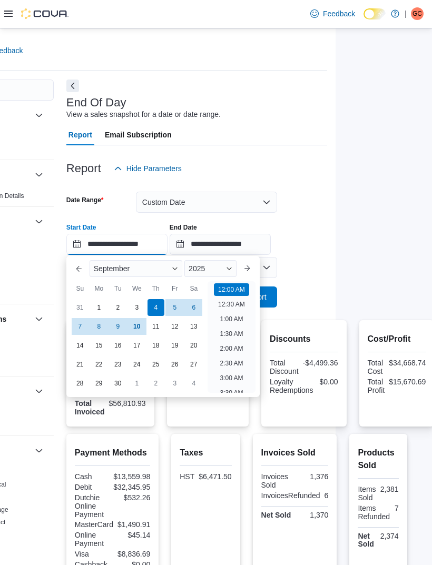
scroll to position [33, 0]
click at [159, 312] on div "4" at bounding box center [155, 307] width 17 height 17
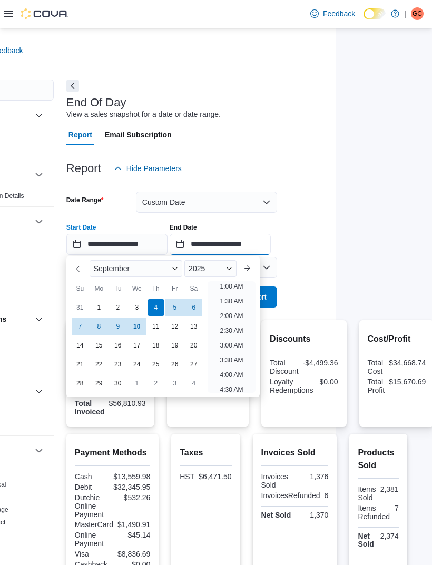
click at [265, 248] on input "**********" at bounding box center [220, 244] width 101 height 21
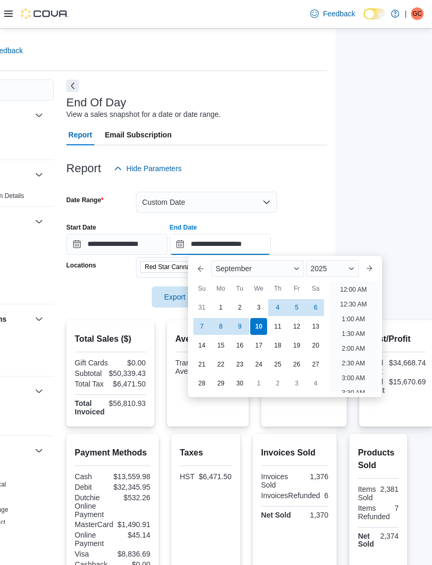
scroll to position [598, 0]
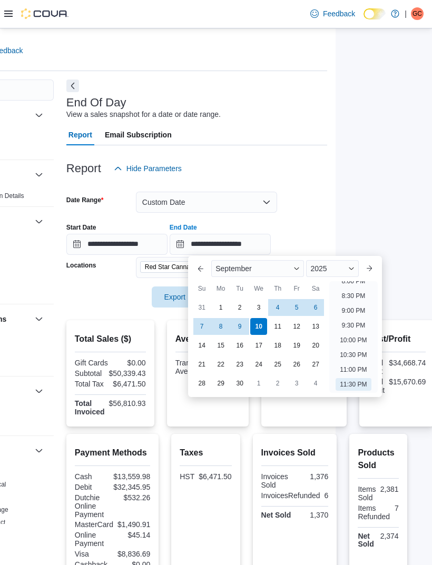
click at [264, 331] on div "10" at bounding box center [258, 326] width 17 height 17
click at [336, 210] on html "Feedback Dark Mode Red Star Cannabis Co. | GC Gianfranco Catalano Reports Feedb…" at bounding box center [120, 282] width 432 height 565
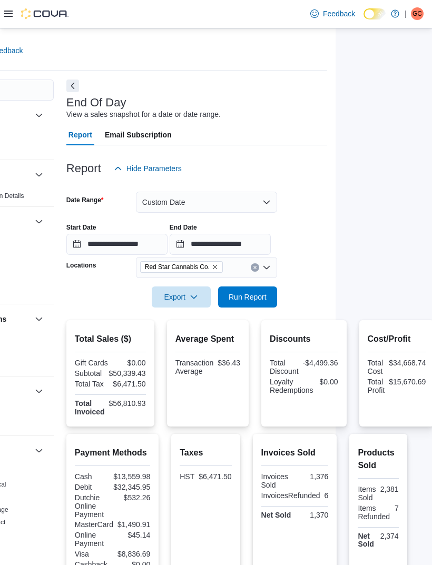
click at [252, 308] on span "Run Report" at bounding box center [247, 297] width 46 height 21
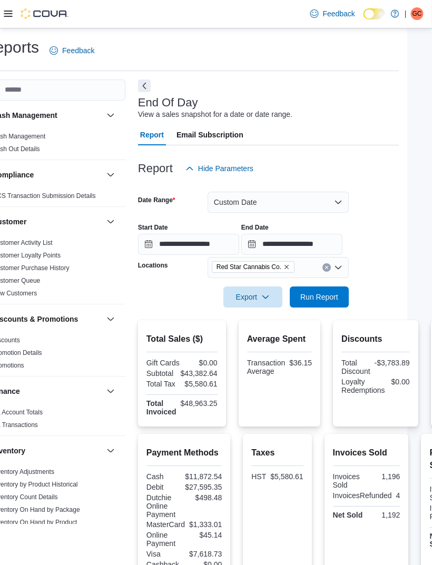
scroll to position [0, 96]
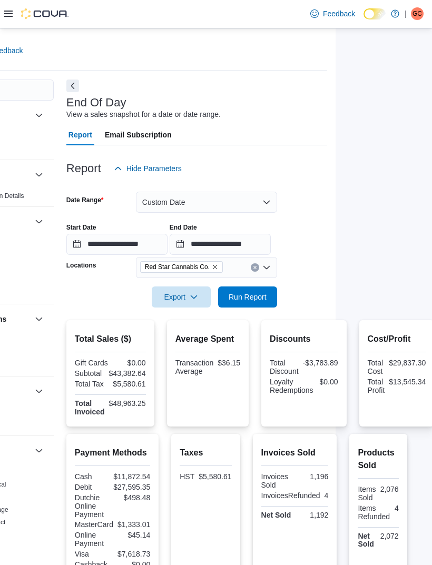
click at [263, 210] on button "Custom Date" at bounding box center [206, 202] width 141 height 21
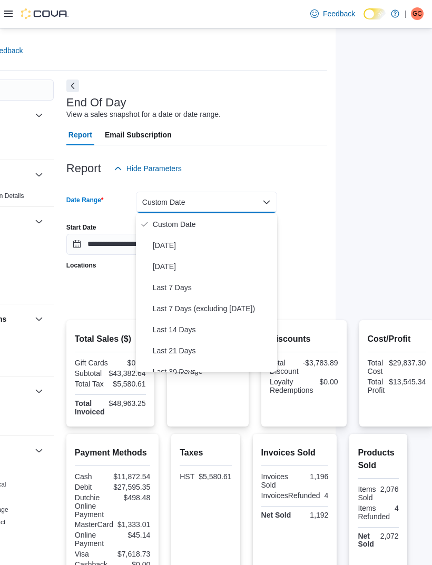
click at [228, 315] on button "Last 7 Days (excluding today)" at bounding box center [206, 308] width 141 height 21
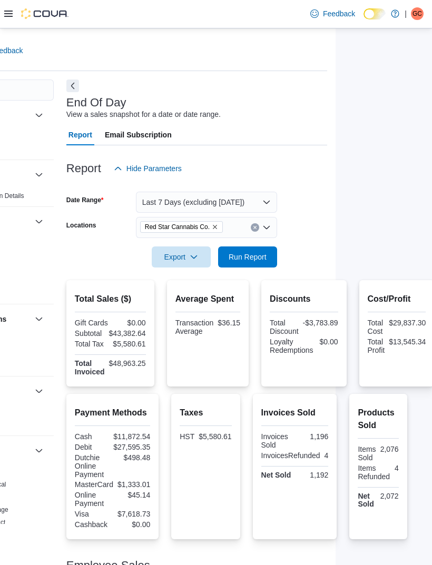
click at [336, 229] on html "Feedback Dark Mode Red Star Cannabis Co. | GC Gianfranco Catalano Reports Feedb…" at bounding box center [120, 282] width 432 height 565
click at [255, 267] on span "Run Report" at bounding box center [247, 256] width 46 height 21
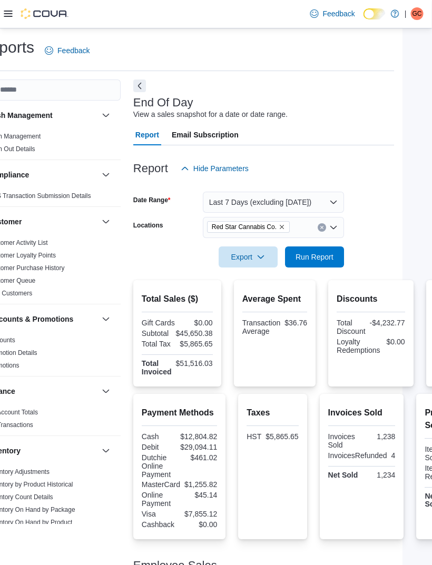
scroll to position [0, 96]
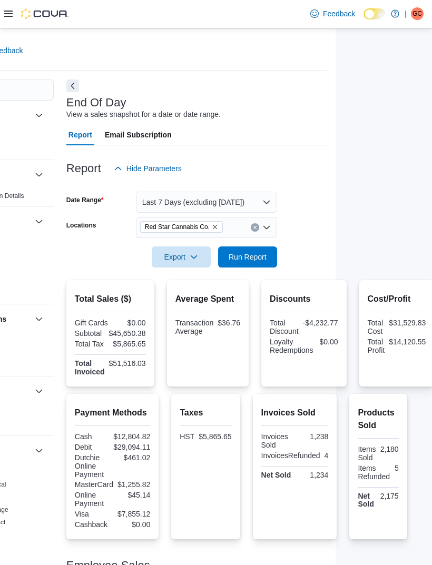
click at [258, 207] on button "Last 7 Days (excluding today)" at bounding box center [206, 202] width 141 height 21
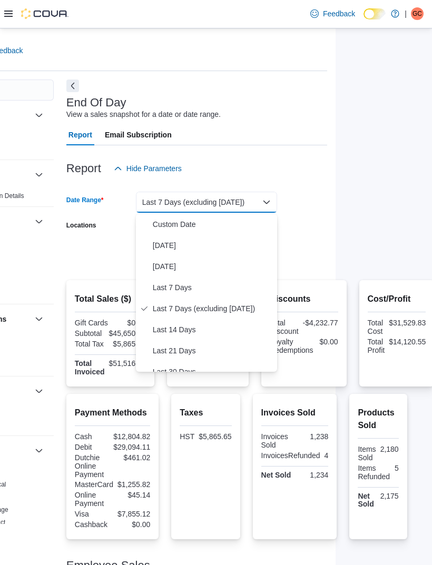
click at [180, 290] on span "Last 7 Days" at bounding box center [213, 287] width 120 height 13
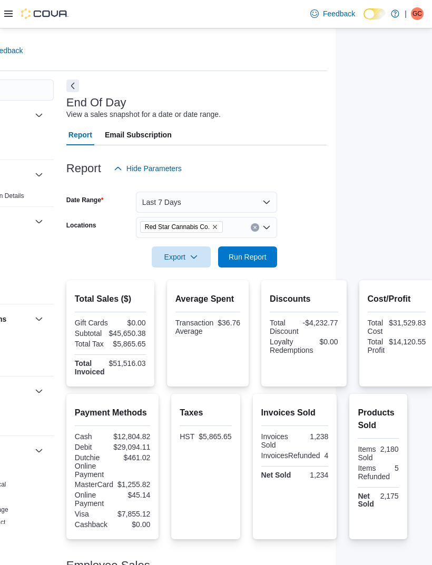
click at [267, 268] on span "Run Report" at bounding box center [247, 256] width 46 height 21
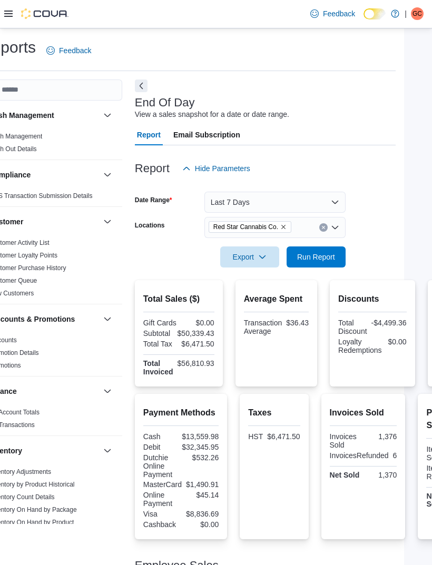
scroll to position [0, 96]
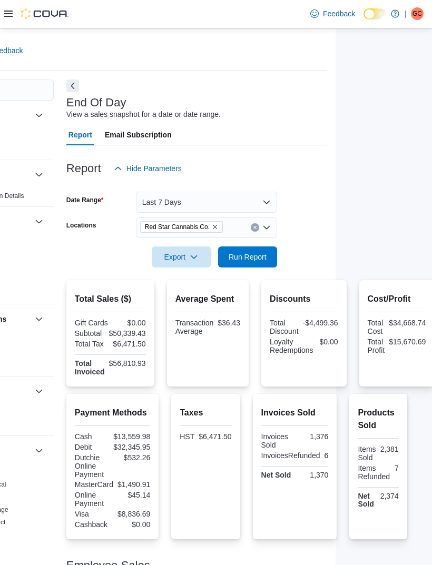
click at [264, 208] on button "Last 7 Days" at bounding box center [206, 202] width 141 height 21
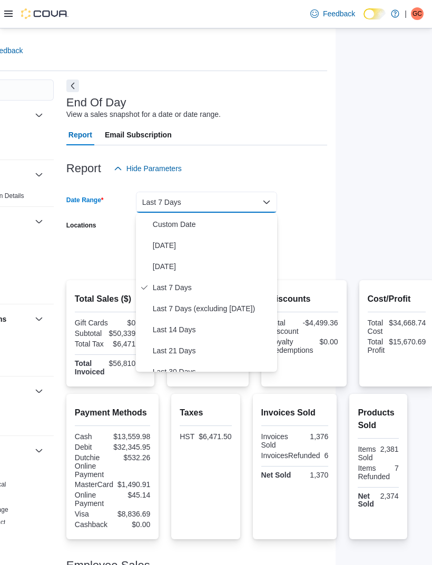
click at [183, 231] on button "Custom Date" at bounding box center [206, 224] width 141 height 21
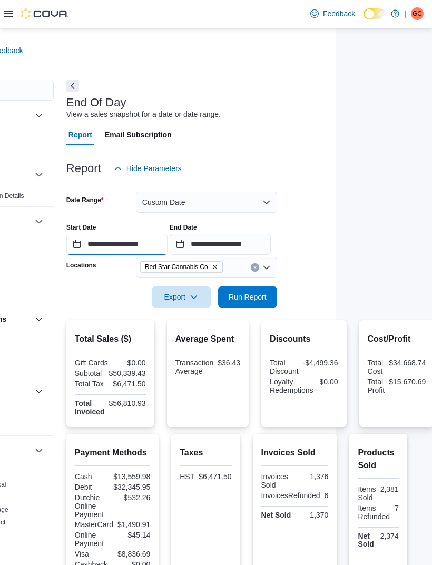
click at [147, 249] on input "**********" at bounding box center [116, 244] width 101 height 21
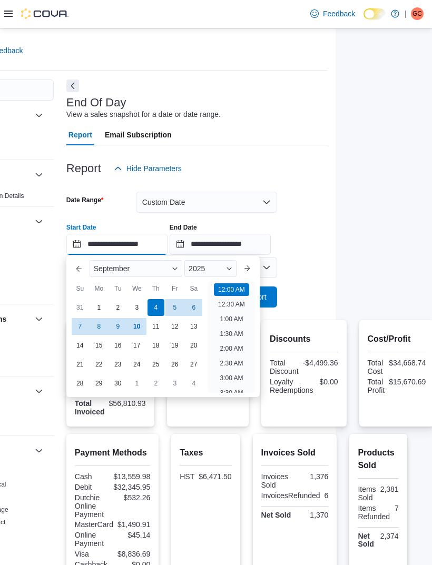
scroll to position [33, 0]
click at [160, 311] on div "4" at bounding box center [155, 307] width 17 height 17
click at [336, 226] on html "Feedback Dark Mode Red Star Cannabis Co. | GC Gianfranco Catalano Reports Feedb…" at bounding box center [120, 282] width 432 height 565
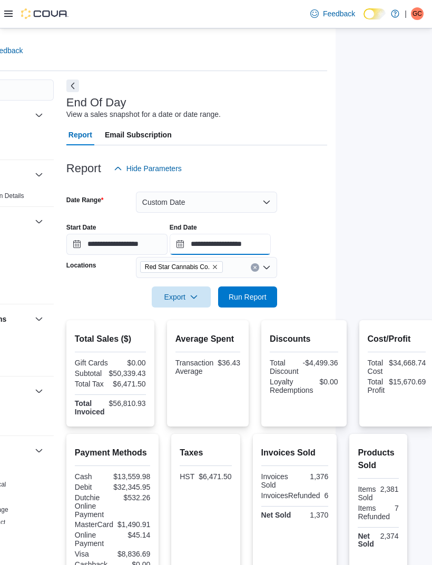
click at [271, 250] on input "**********" at bounding box center [220, 244] width 101 height 21
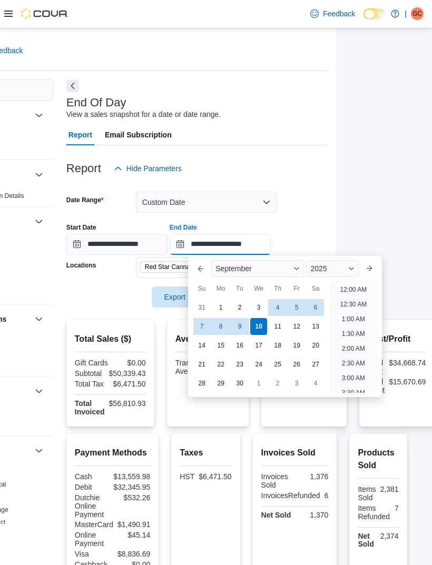
scroll to position [598, 0]
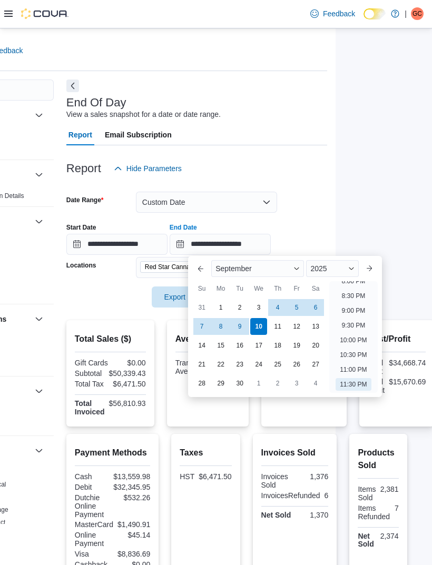
click at [261, 329] on div "10" at bounding box center [258, 326] width 17 height 17
click at [336, 209] on html "Feedback Dark Mode Red Star Cannabis Co. | GC Gianfranco Catalano Reports Feedb…" at bounding box center [120, 282] width 432 height 565
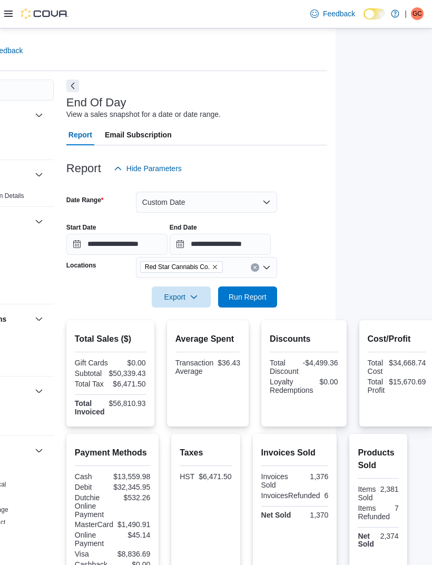
click at [263, 302] on span "Run Report" at bounding box center [248, 297] width 38 height 11
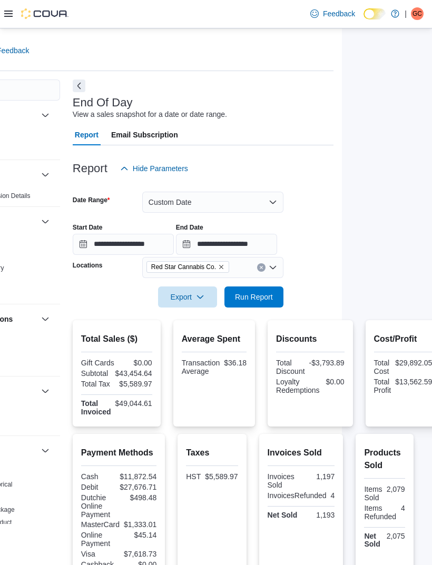
scroll to position [0, 96]
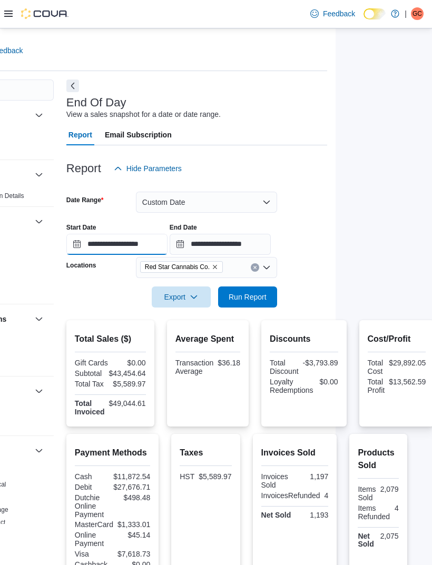
click at [144, 245] on input "**********" at bounding box center [116, 244] width 101 height 21
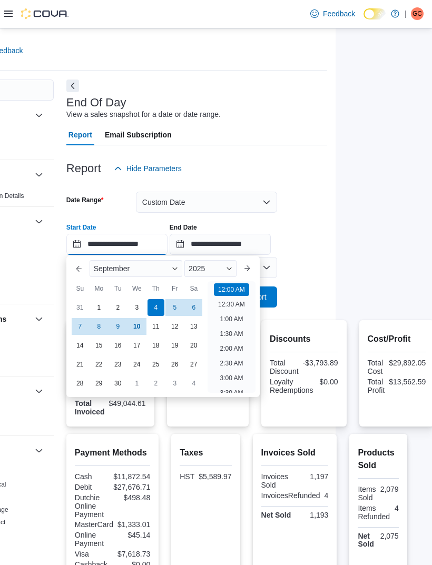
scroll to position [33, 0]
click at [102, 307] on div "1" at bounding box center [99, 307] width 17 height 17
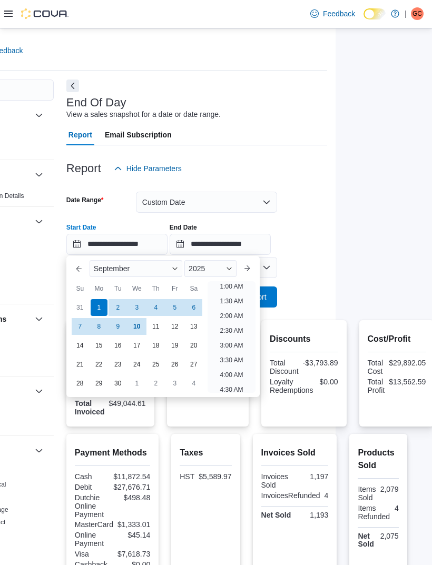
type input "**********"
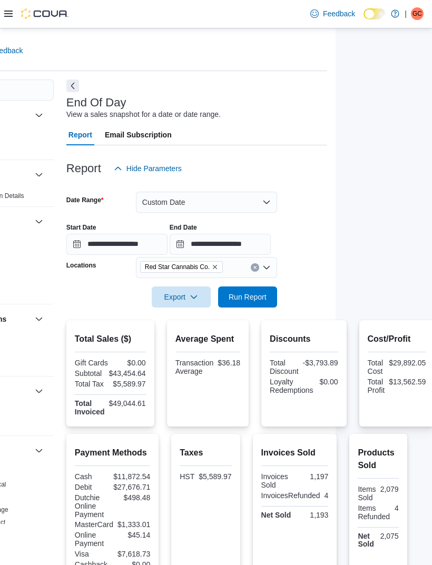
click at [335, 226] on div "Reports Feedback Cash Management Cash Management Cash Out Details Compliance OC…" at bounding box center [120, 449] width 432 height 843
click at [271, 249] on input "**********" at bounding box center [220, 244] width 101 height 21
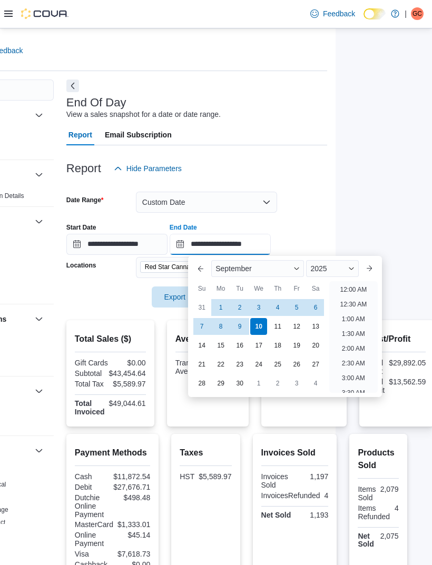
scroll to position [598, 0]
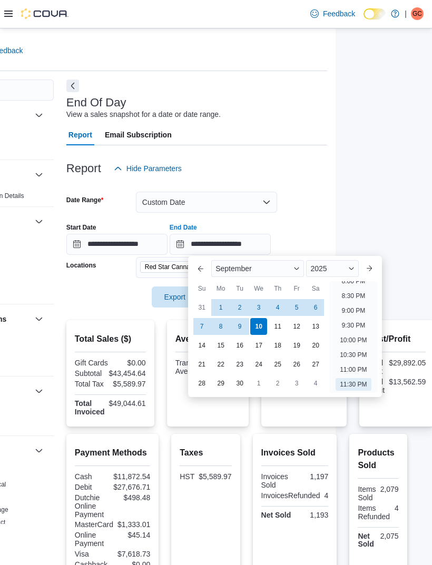
click at [199, 330] on div "7" at bounding box center [201, 326] width 17 height 17
type input "**********"
click at [336, 199] on html "Feedback Dark Mode Red Star Cannabis Co. | GC Gianfranco Catalano Reports Feedb…" at bounding box center [120, 282] width 432 height 565
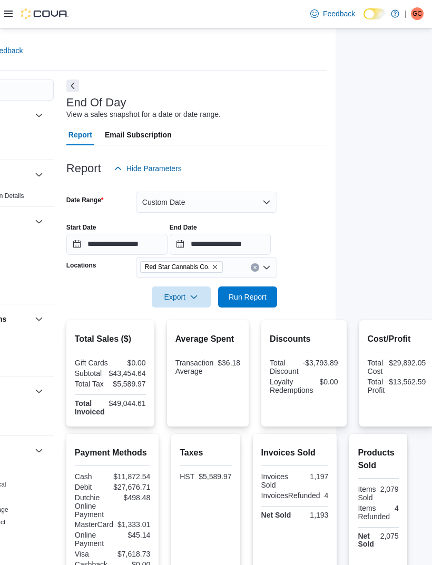
click at [249, 308] on span "Run Report" at bounding box center [247, 297] width 46 height 21
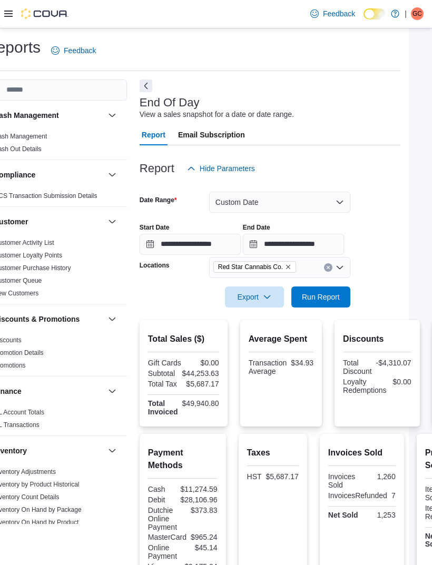
scroll to position [0, 96]
